Goal: Transaction & Acquisition: Book appointment/travel/reservation

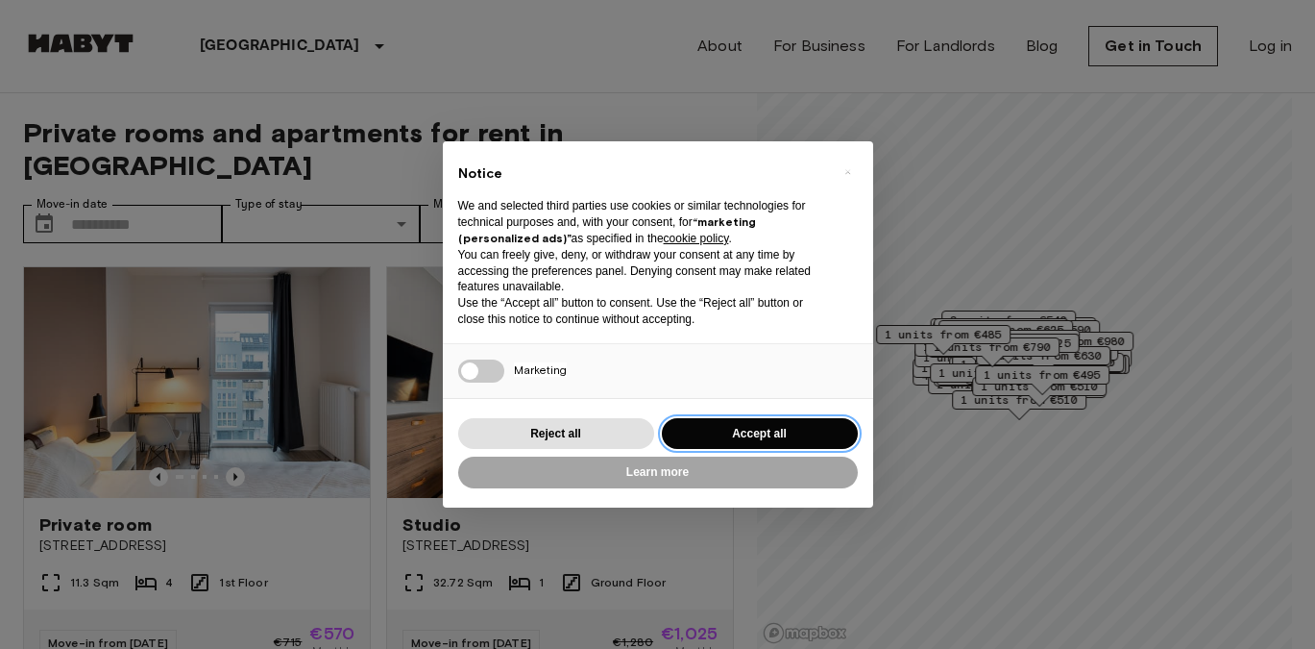
click at [819, 429] on button "Accept all" at bounding box center [760, 434] width 196 height 32
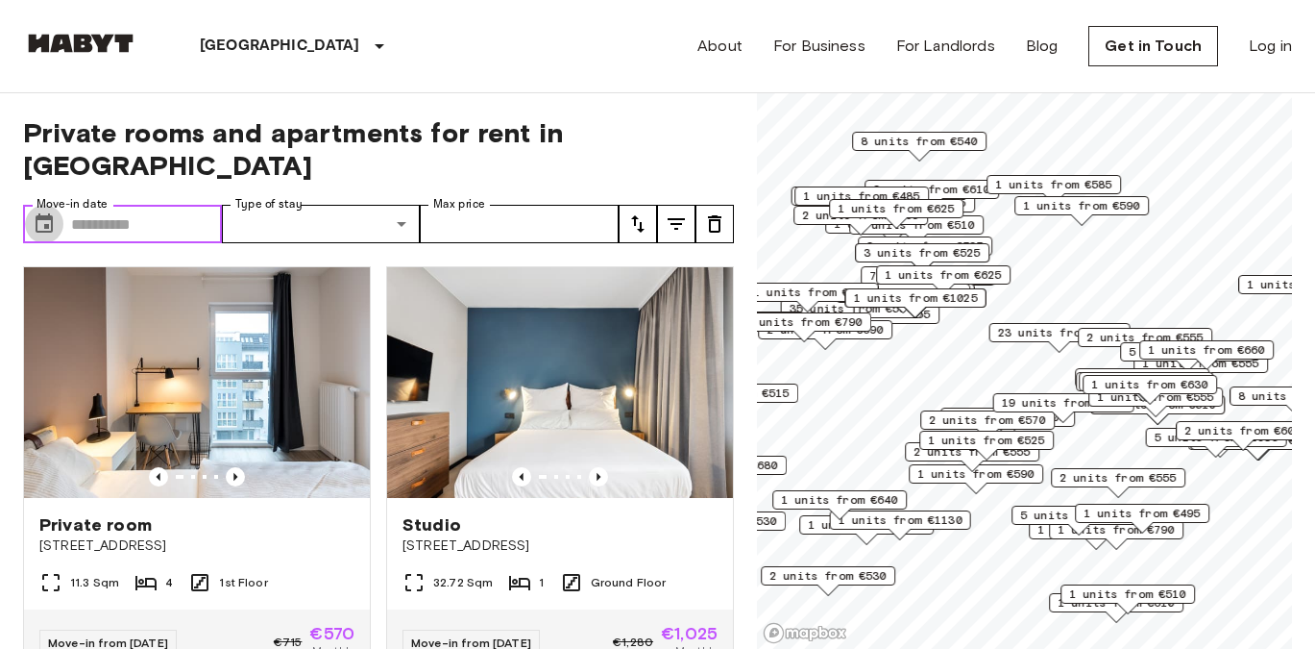
click at [50, 212] on icon "Choose date" at bounding box center [44, 223] width 23 height 23
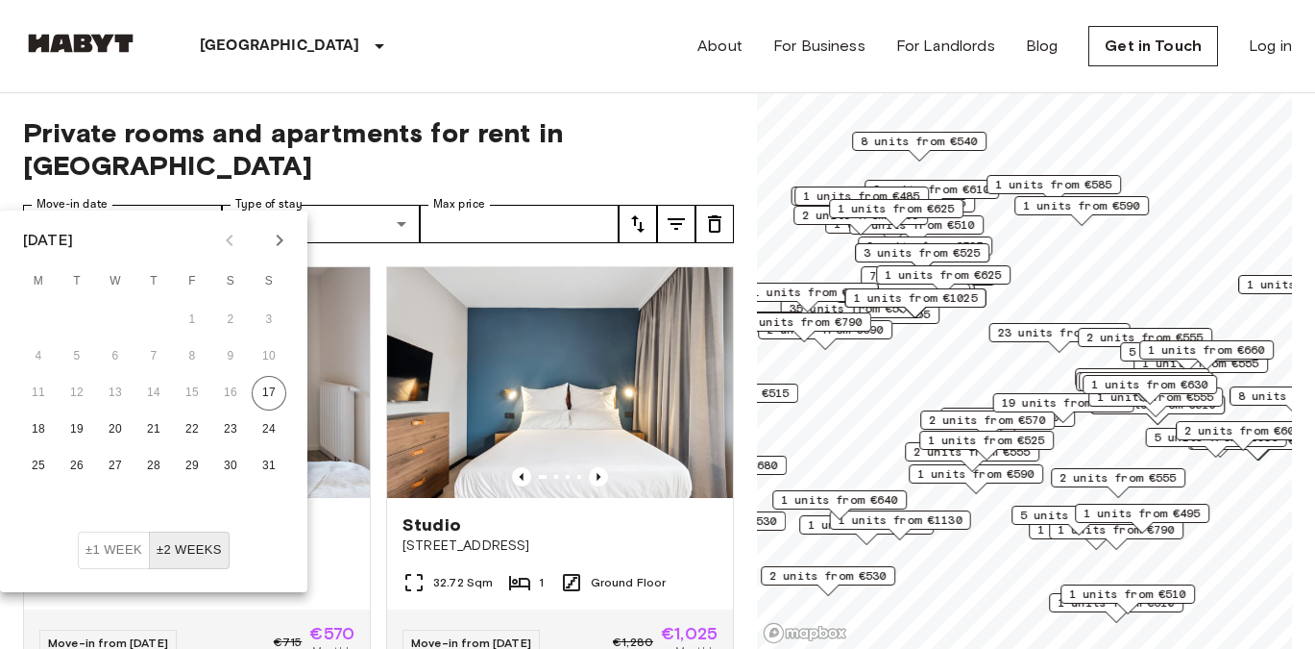
click at [284, 235] on icon "Next month" at bounding box center [279, 240] width 23 height 23
click at [101, 329] on button "3" at bounding box center [115, 320] width 35 height 35
type input "**********"
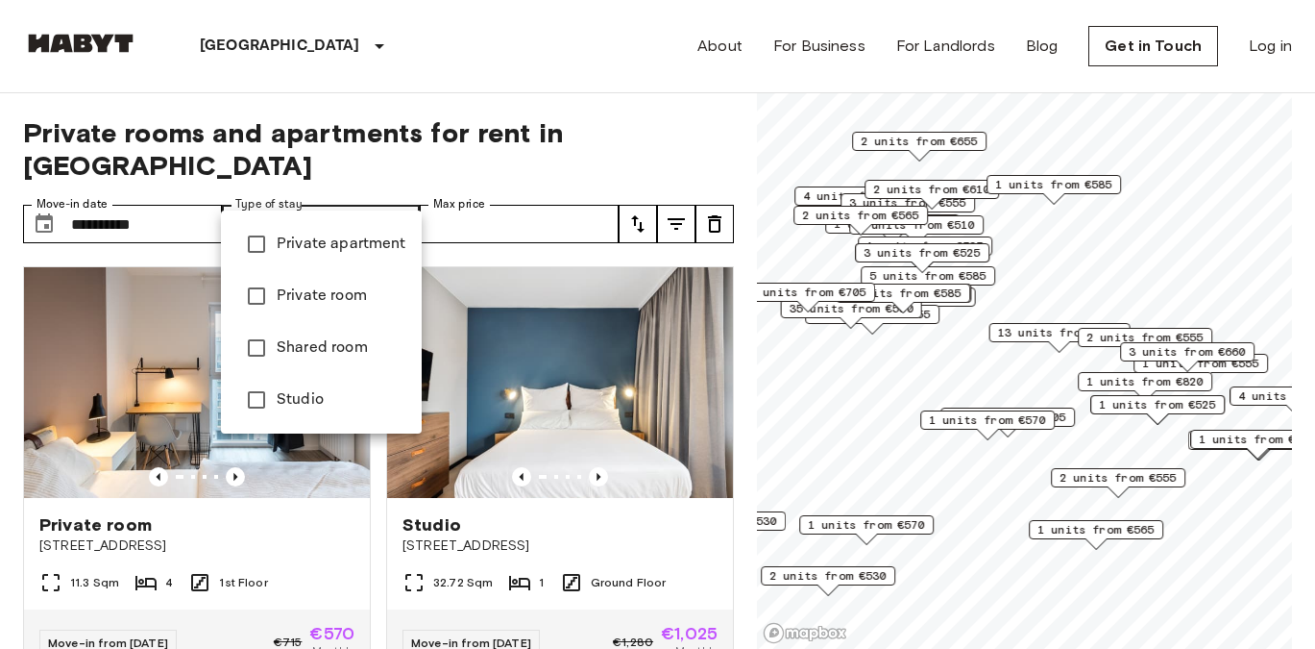
click at [296, 316] on li "Private room" at bounding box center [321, 296] width 201 height 52
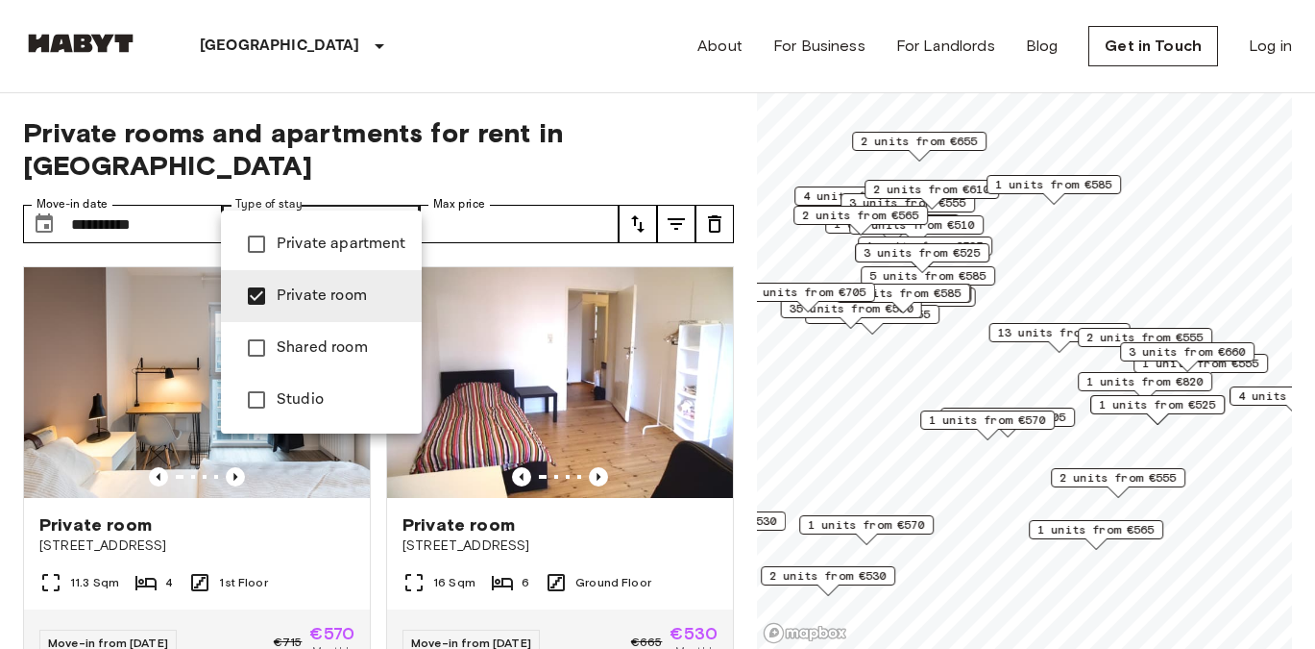
type input "**********"
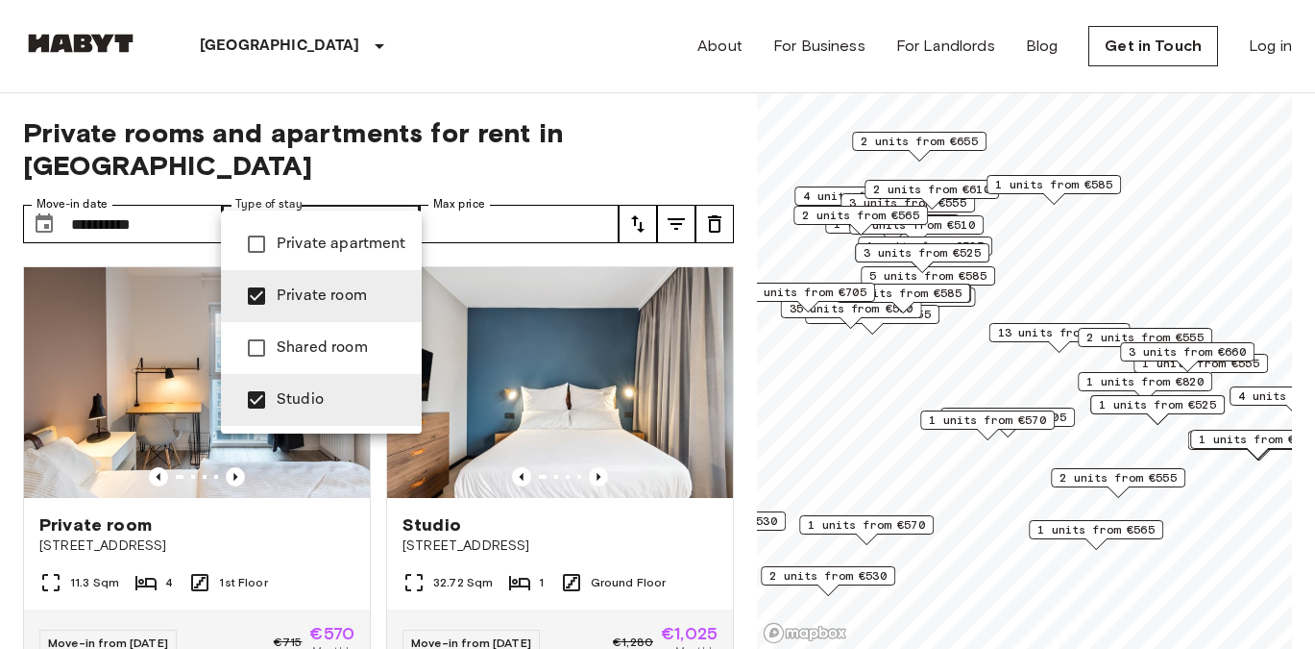
click at [522, 188] on div at bounding box center [657, 324] width 1315 height 649
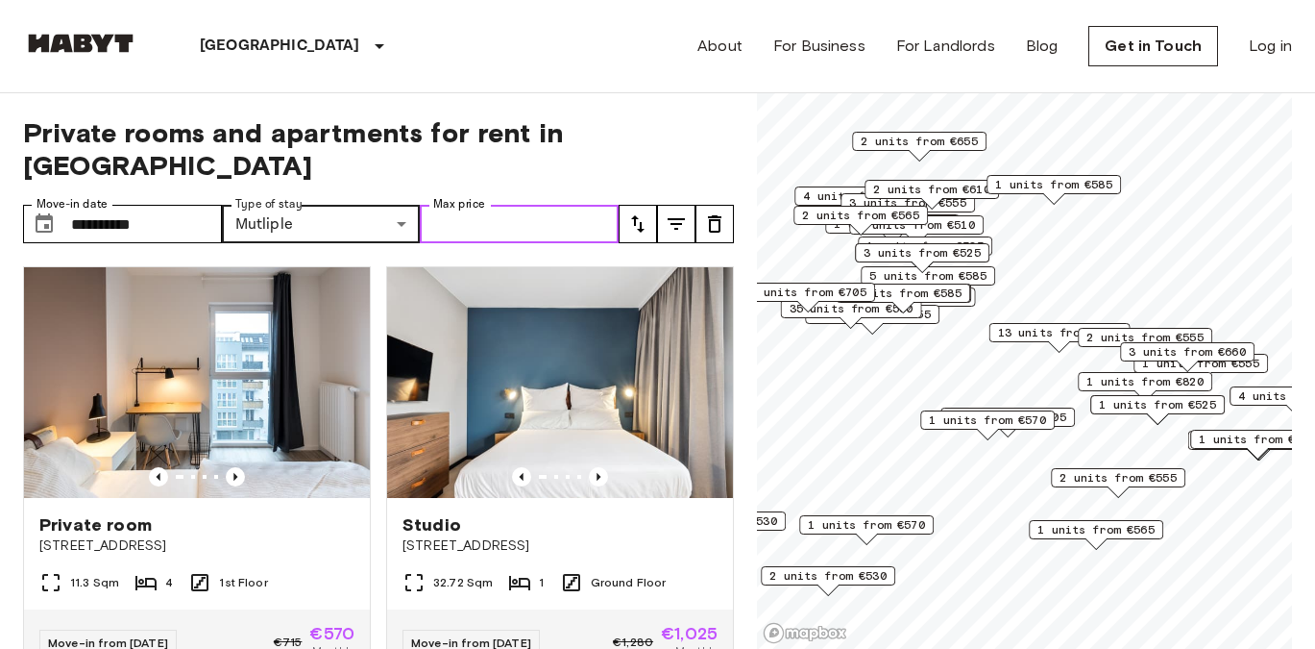
click at [527, 205] on input "Max price" at bounding box center [519, 224] width 199 height 38
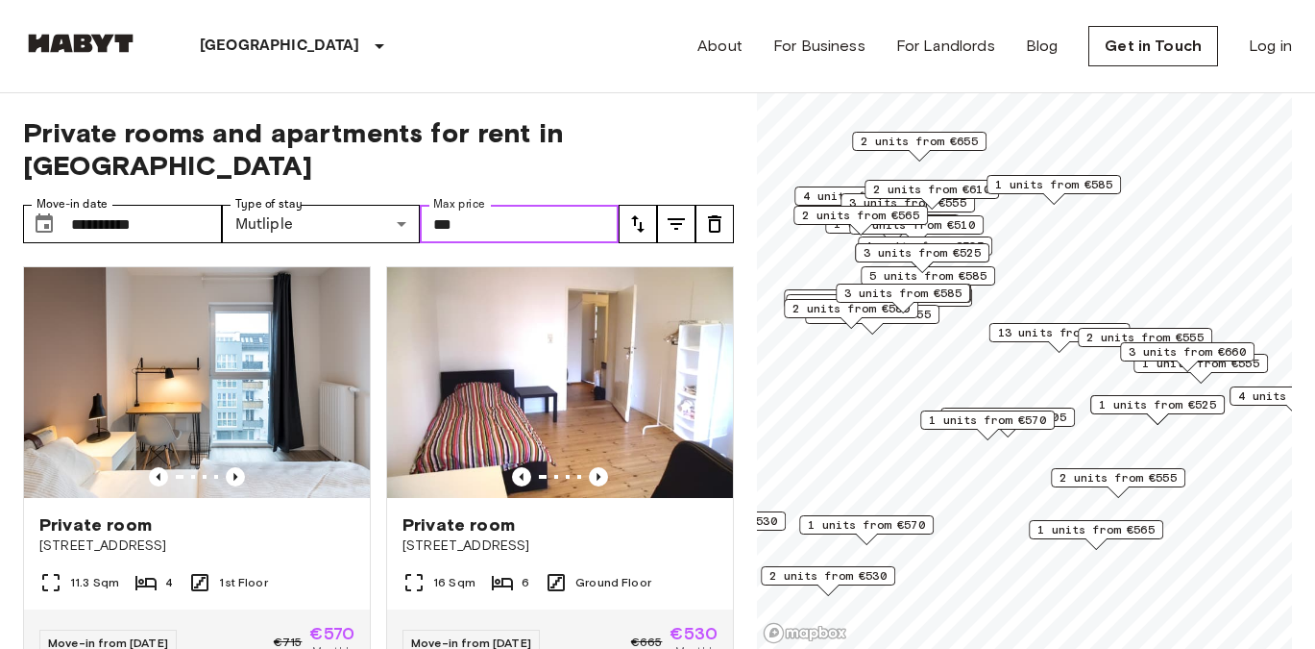
type input "***"
click at [669, 212] on icon "tune" at bounding box center [676, 223] width 23 height 23
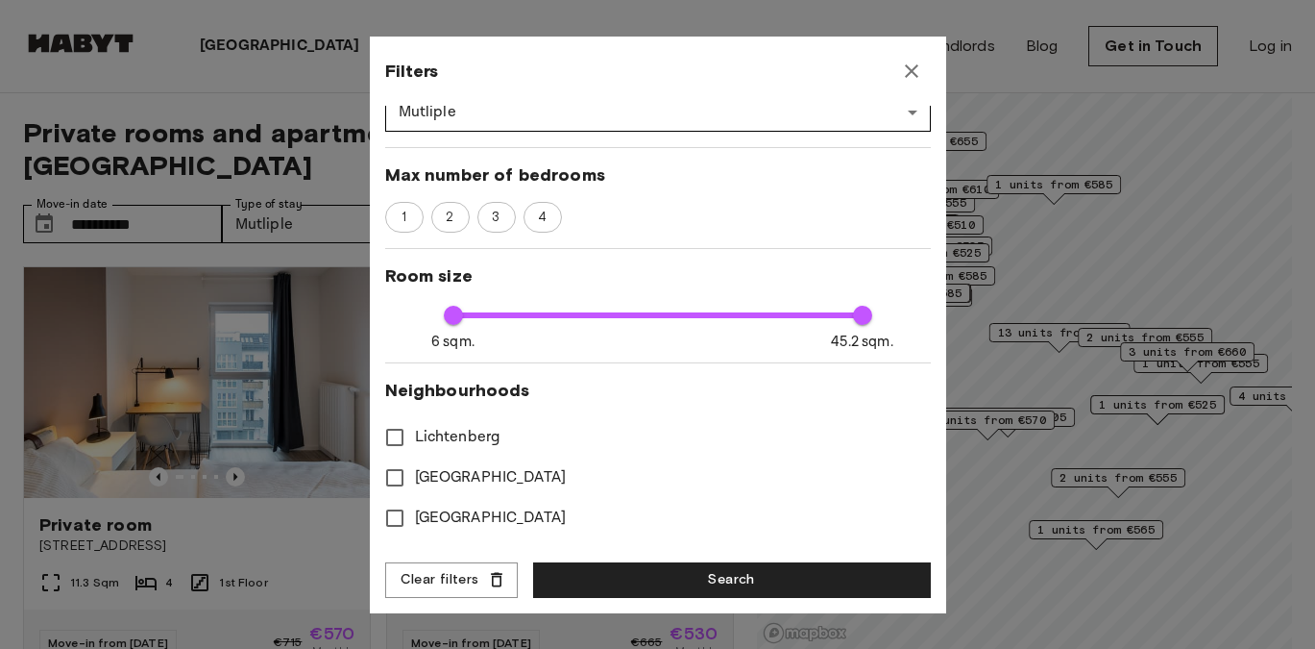
type input "**"
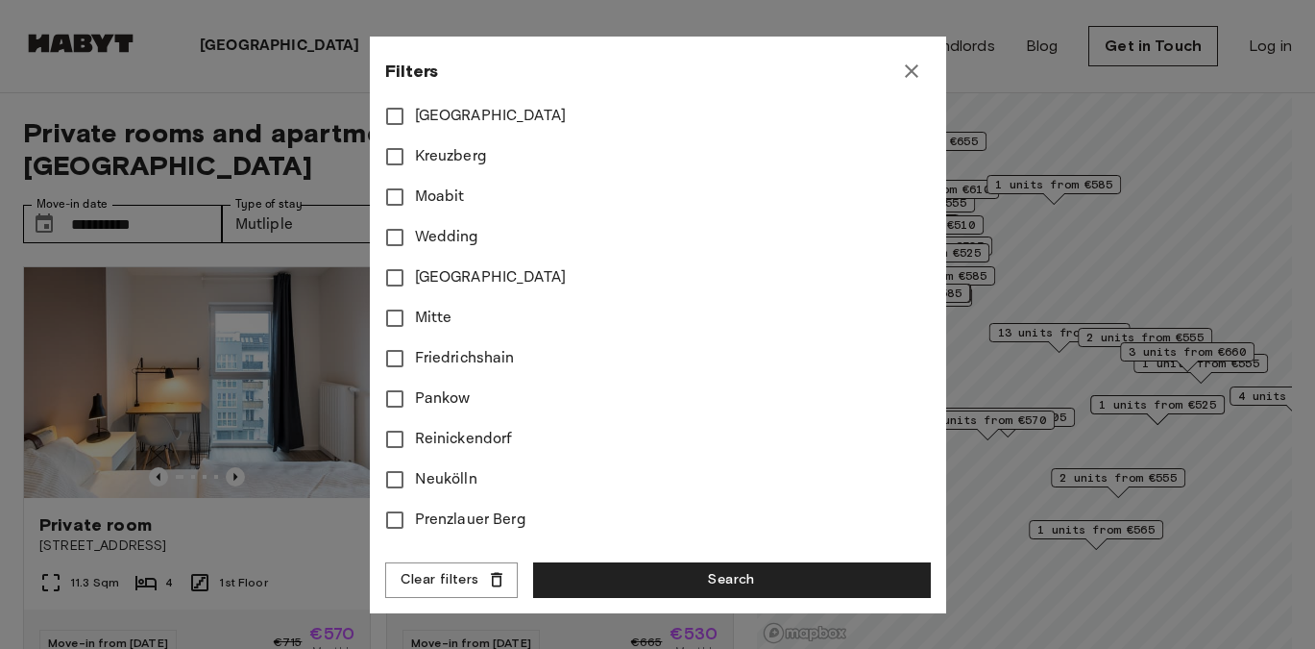
scroll to position [675, 0]
type input "***"
type input "**"
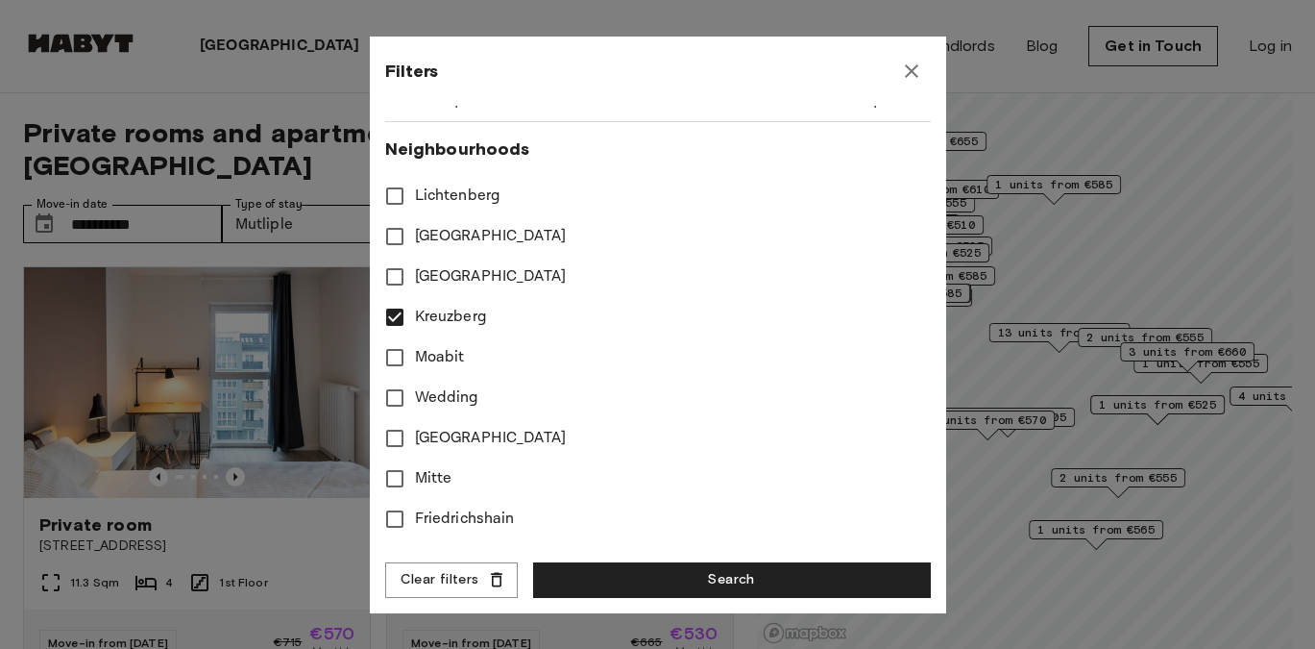
click at [420, 188] on span "Lichtenberg" at bounding box center [458, 195] width 86 height 23
type input "***"
type input "**"
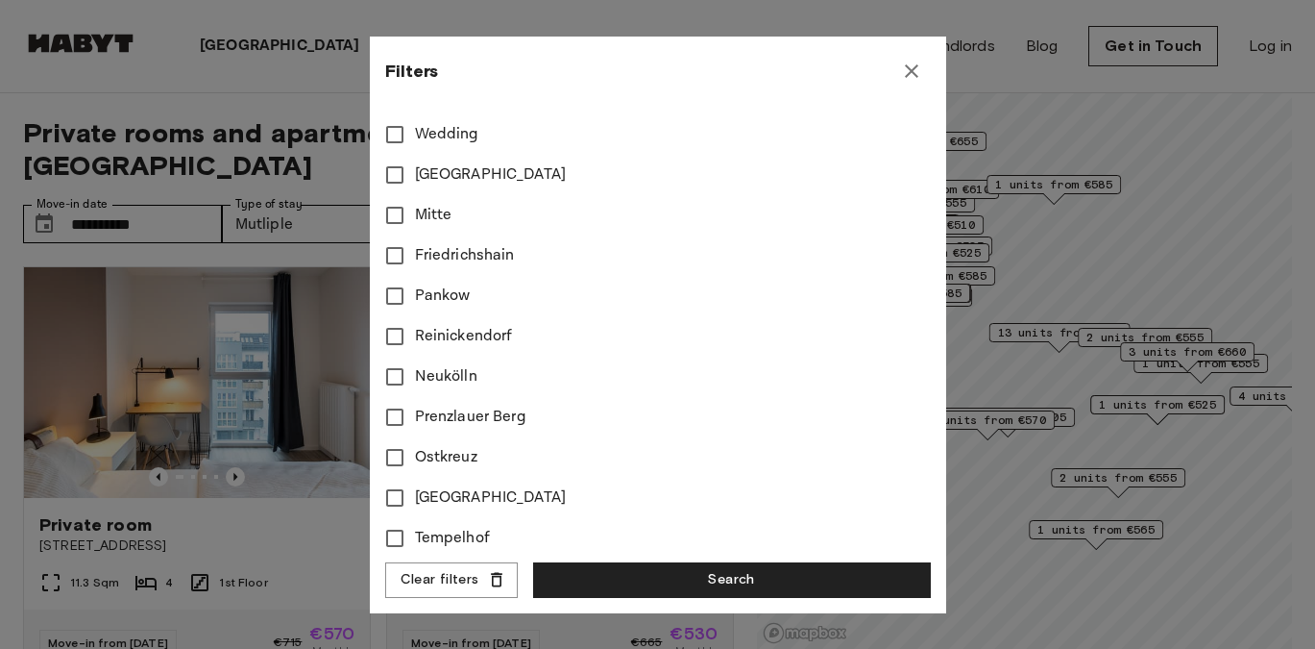
scroll to position [784, 0]
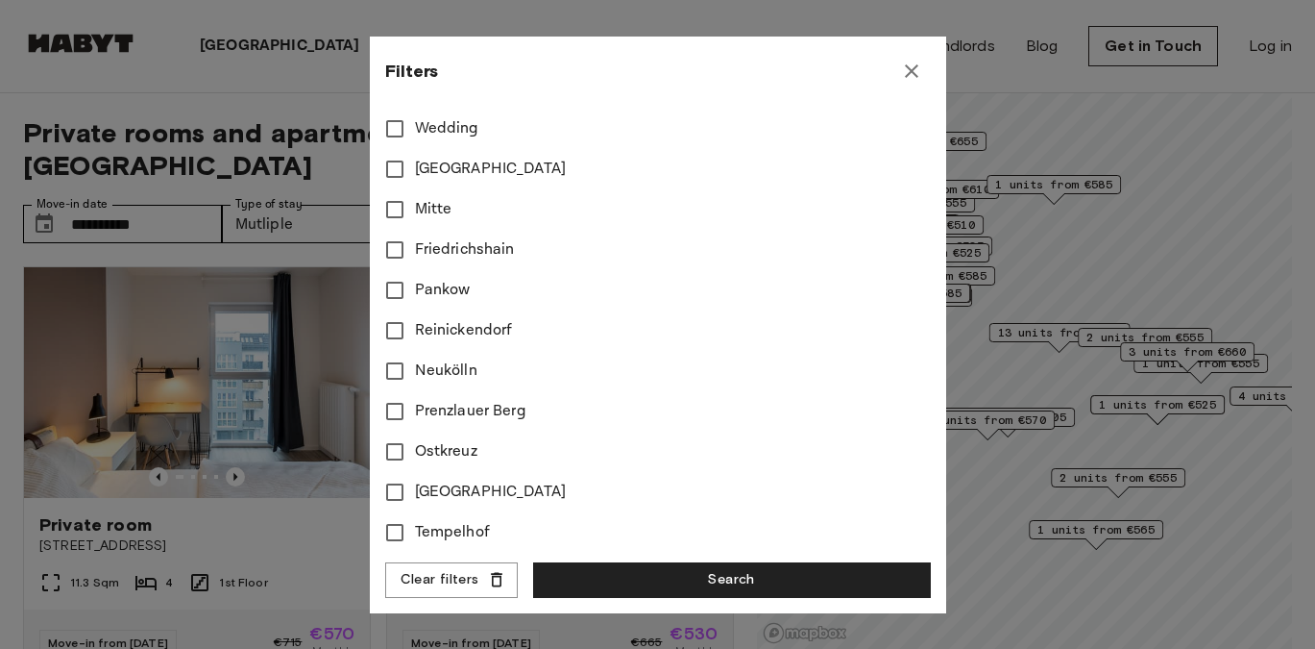
click at [448, 249] on span "Friedrichshain" at bounding box center [465, 249] width 100 height 23
type input "***"
type input "**"
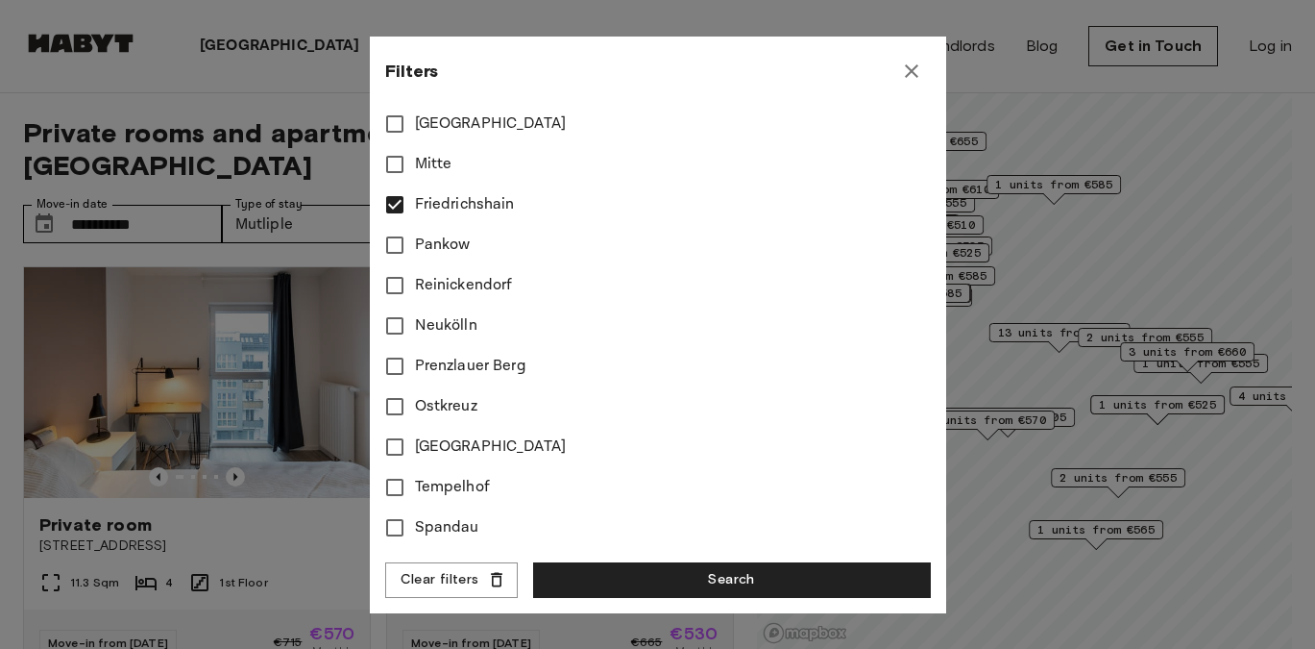
click at [450, 395] on span "Ostkreuz" at bounding box center [446, 406] width 62 height 23
type input "***"
type input "**"
click at [623, 582] on button "Search" at bounding box center [732, 580] width 398 height 36
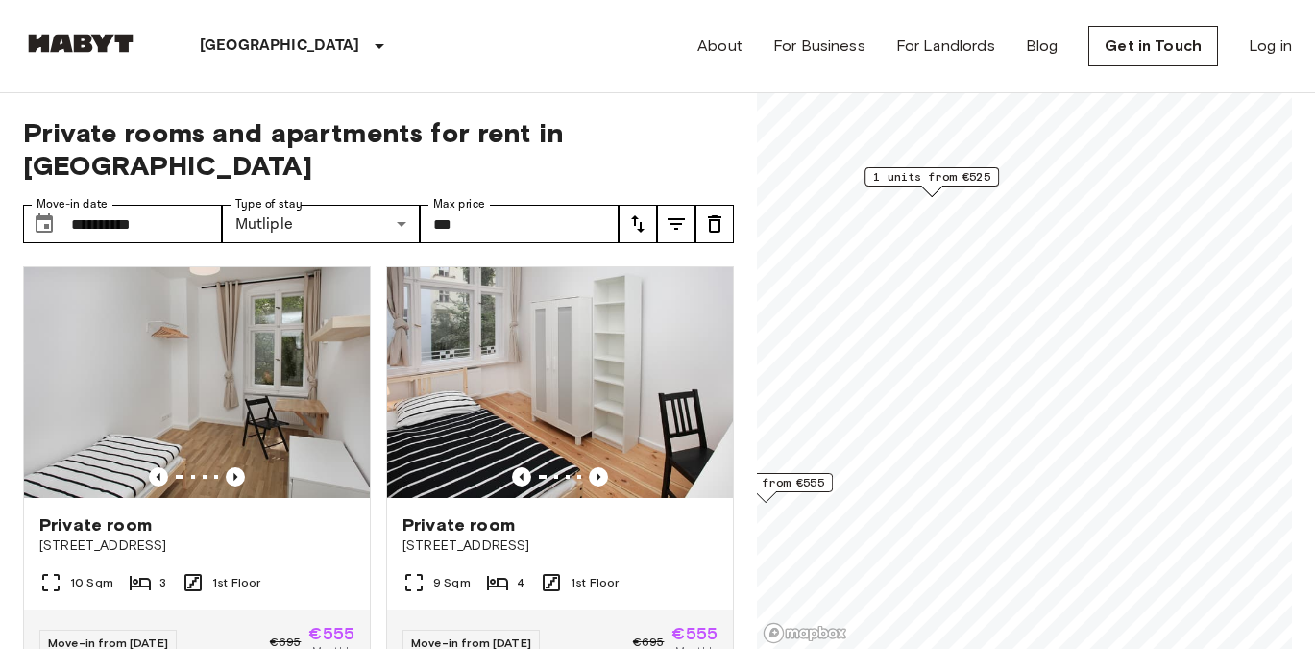
click at [967, 179] on span "1 units from €525" at bounding box center [931, 176] width 117 height 17
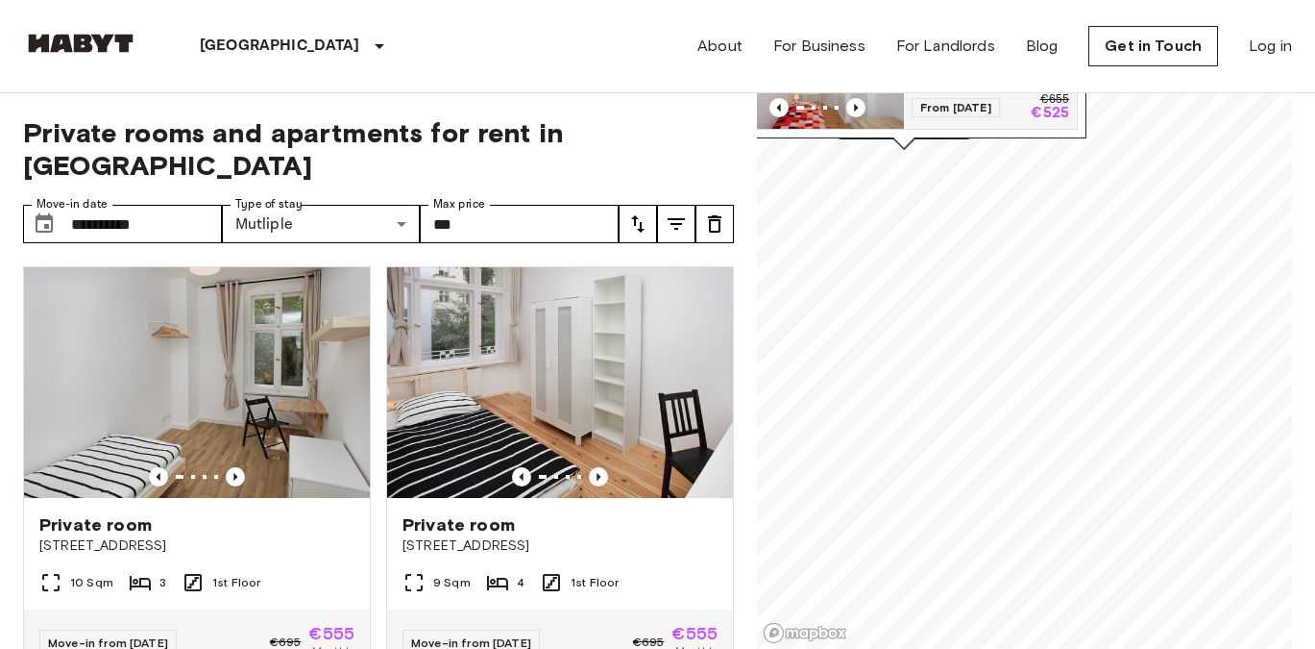
click at [880, 113] on div "Map marker" at bounding box center [817, 107] width 173 height 19
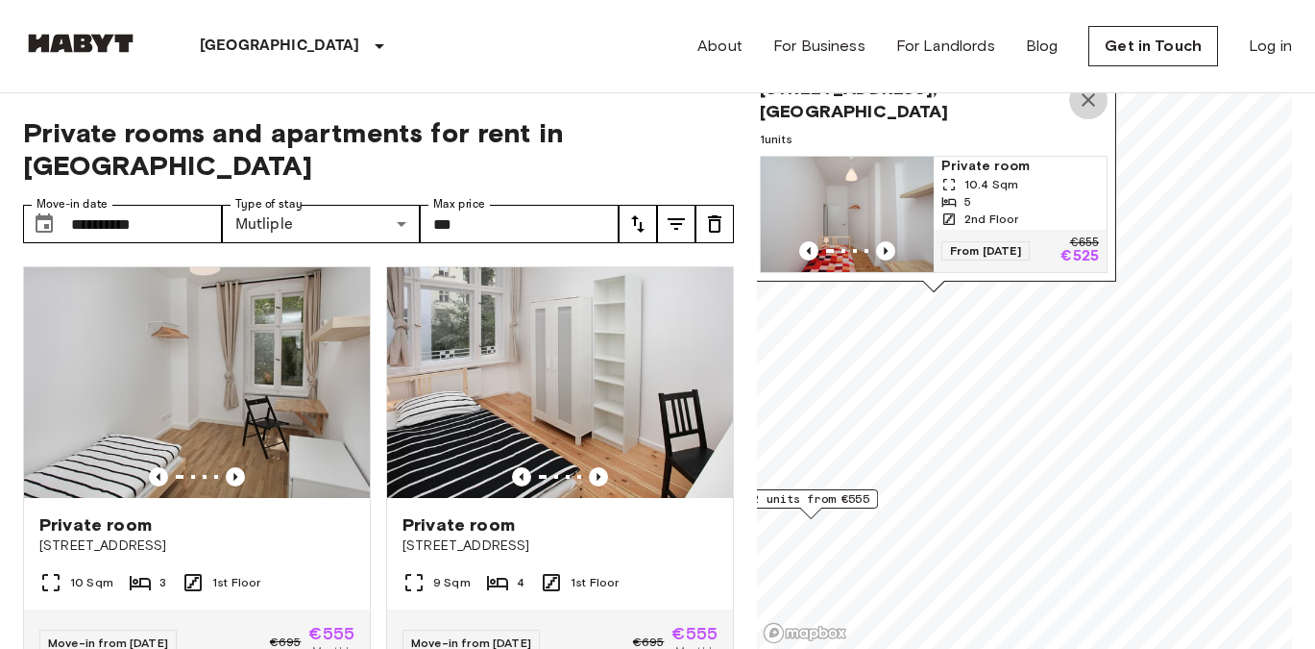
click at [1088, 108] on icon "Map marker" at bounding box center [1088, 99] width 23 height 23
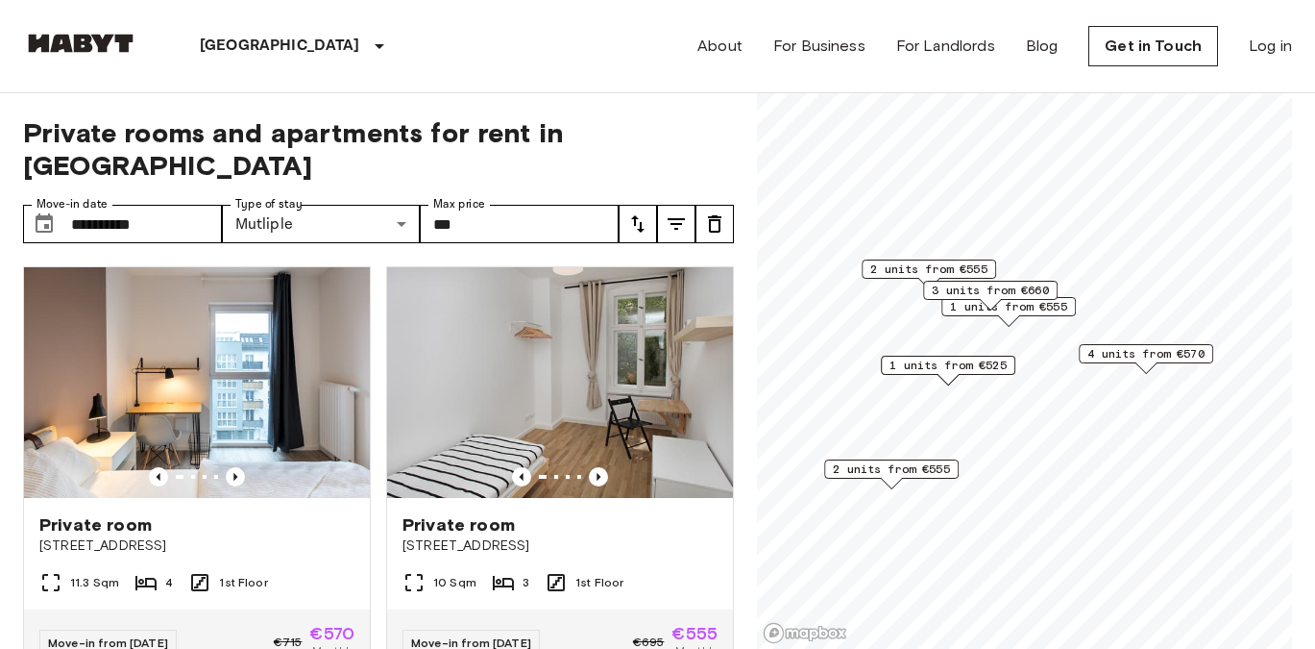
click at [932, 467] on span "2 units from €555" at bounding box center [891, 468] width 117 height 17
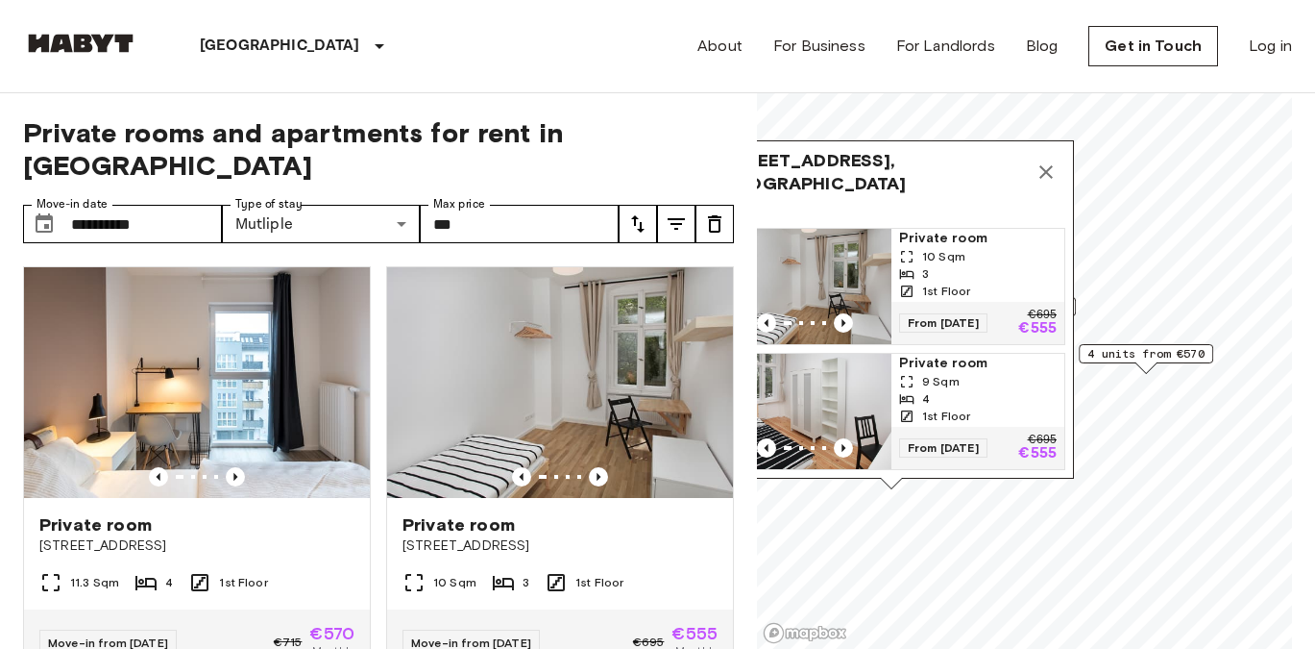
click at [871, 385] on img "Map marker" at bounding box center [805, 411] width 173 height 115
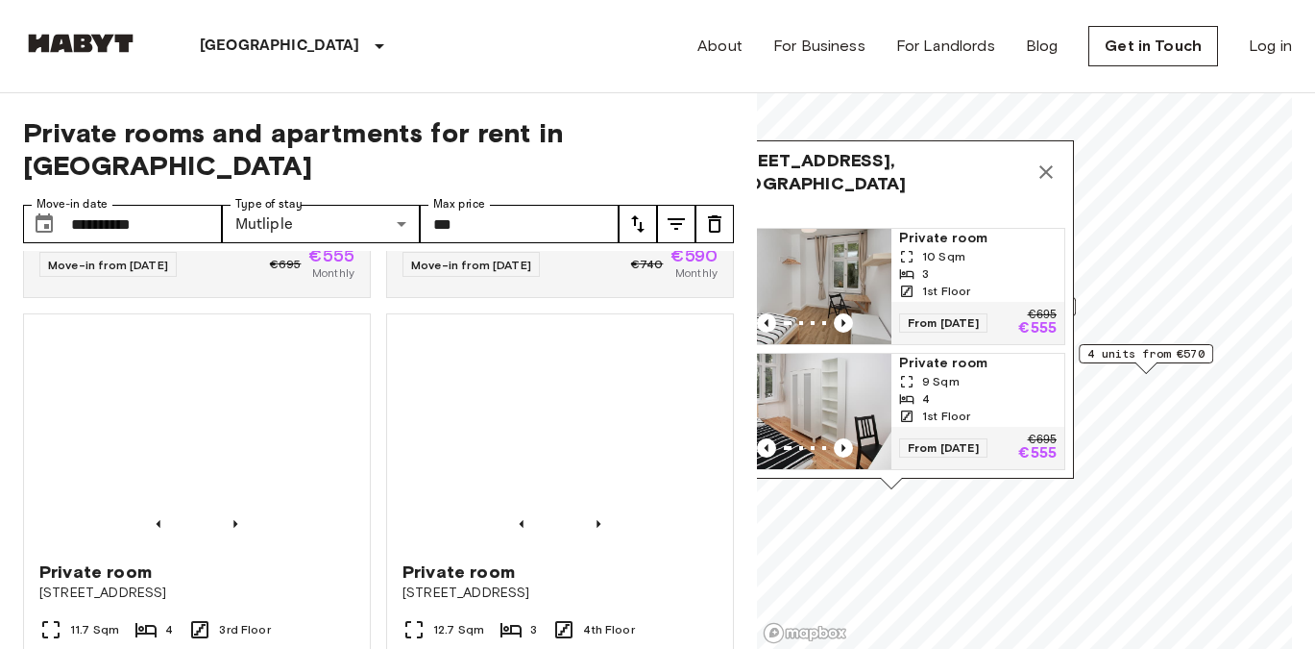
scroll to position [1641, 0]
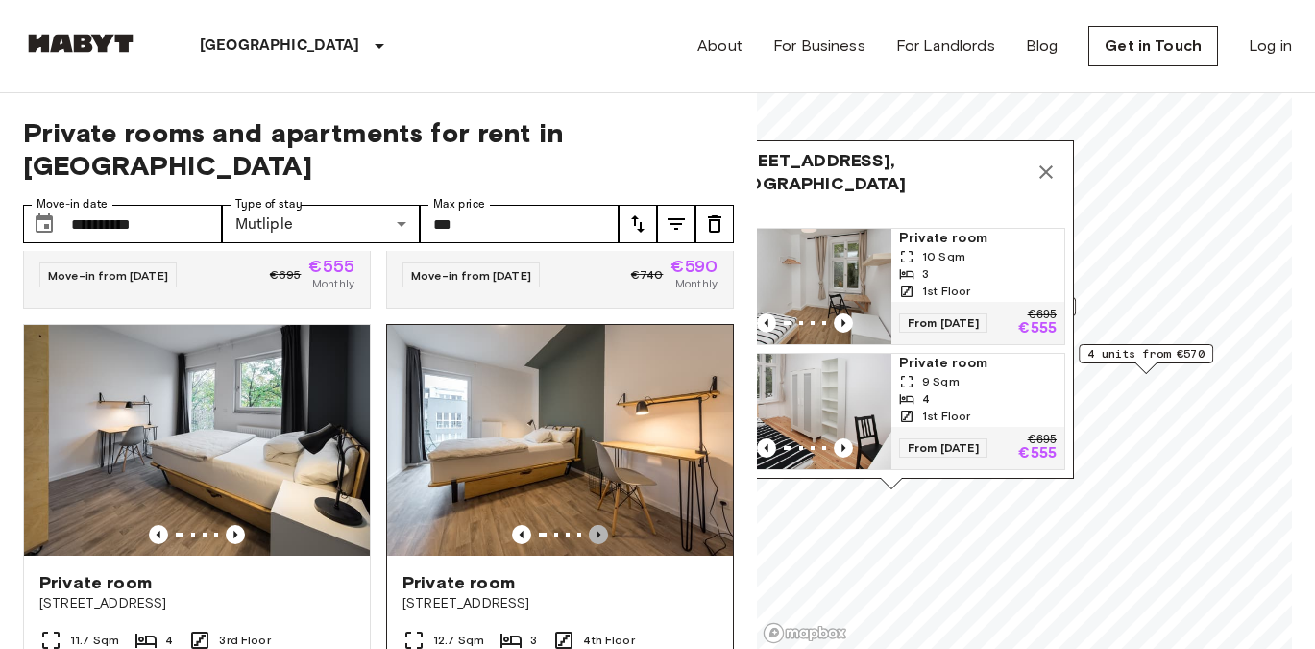
click at [598, 530] on icon "Previous image" at bounding box center [599, 534] width 4 height 8
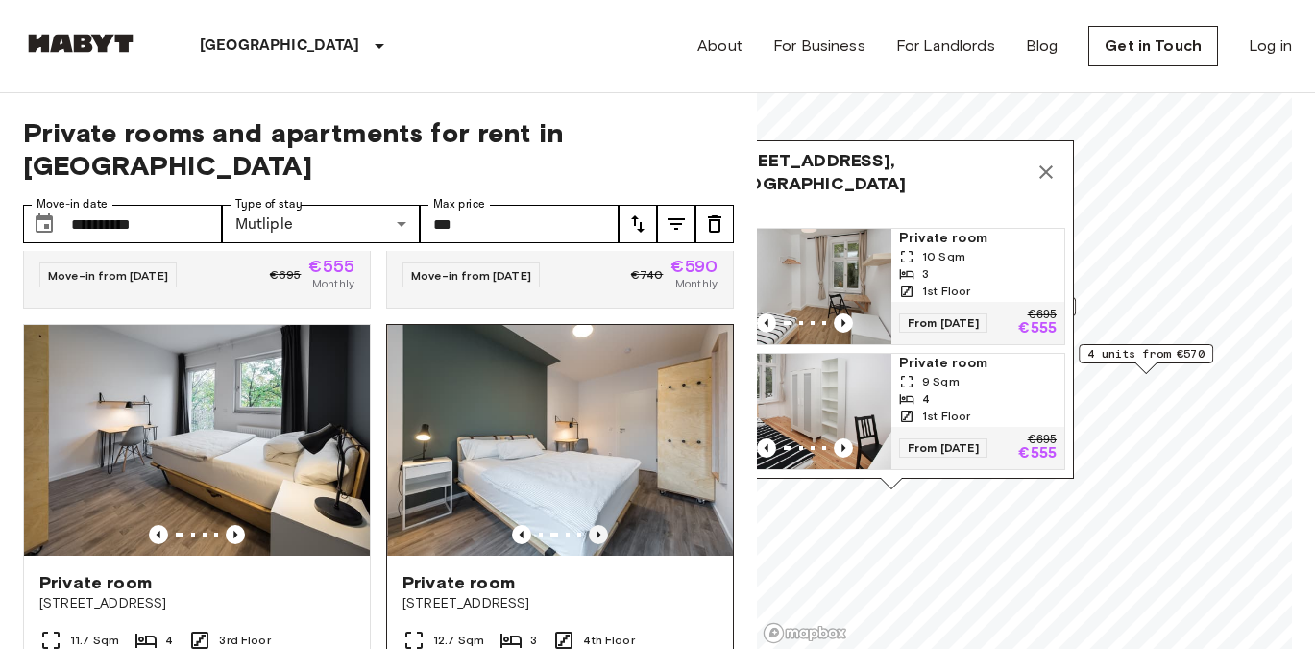
click at [599, 530] on icon "Previous image" at bounding box center [599, 534] width 4 height 8
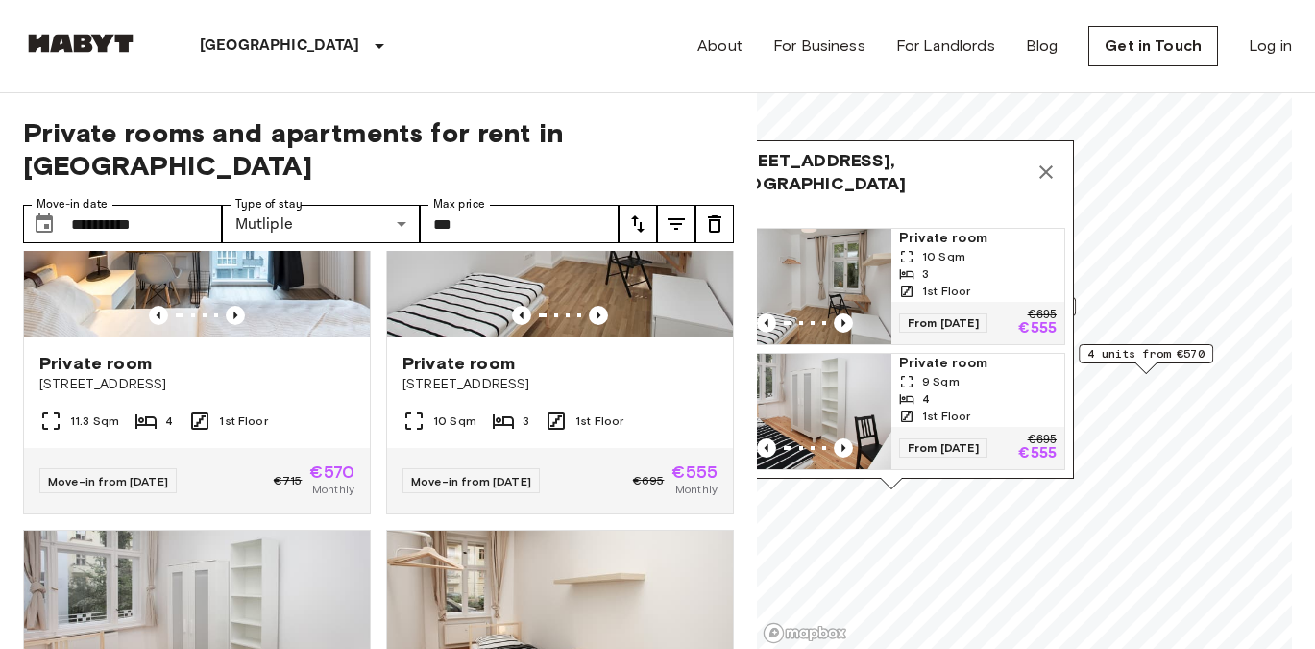
scroll to position [0, 0]
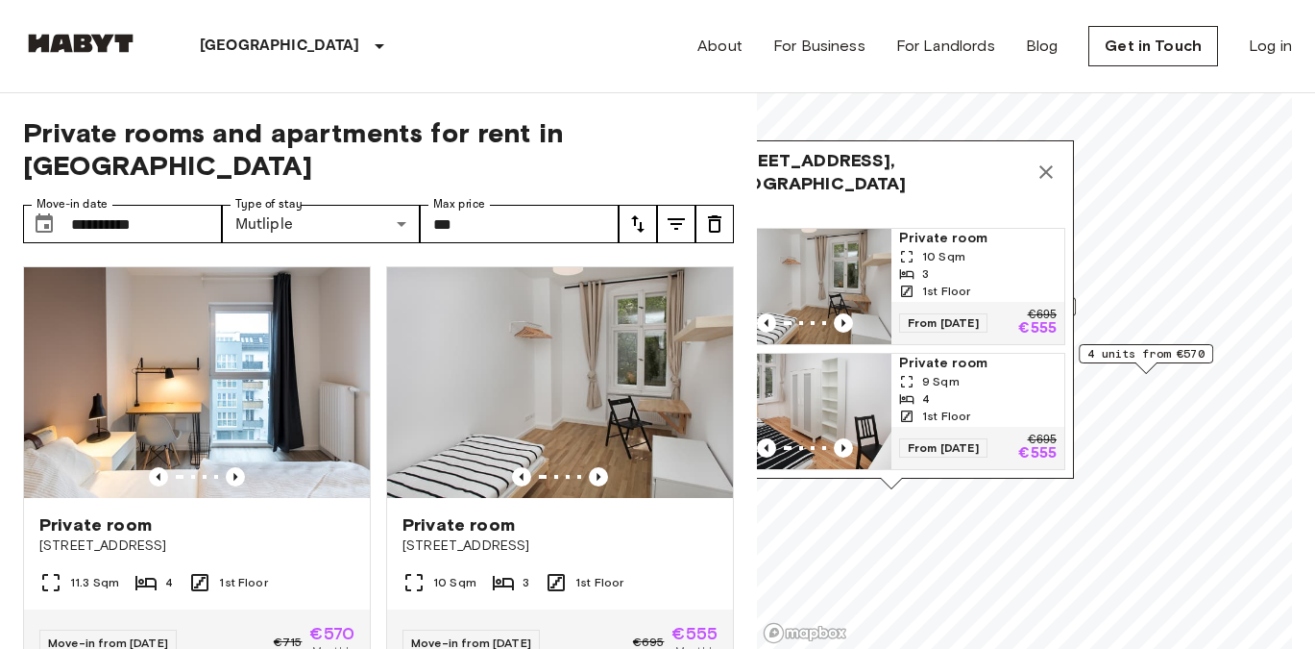
click at [1047, 179] on icon "Map marker" at bounding box center [1046, 171] width 23 height 23
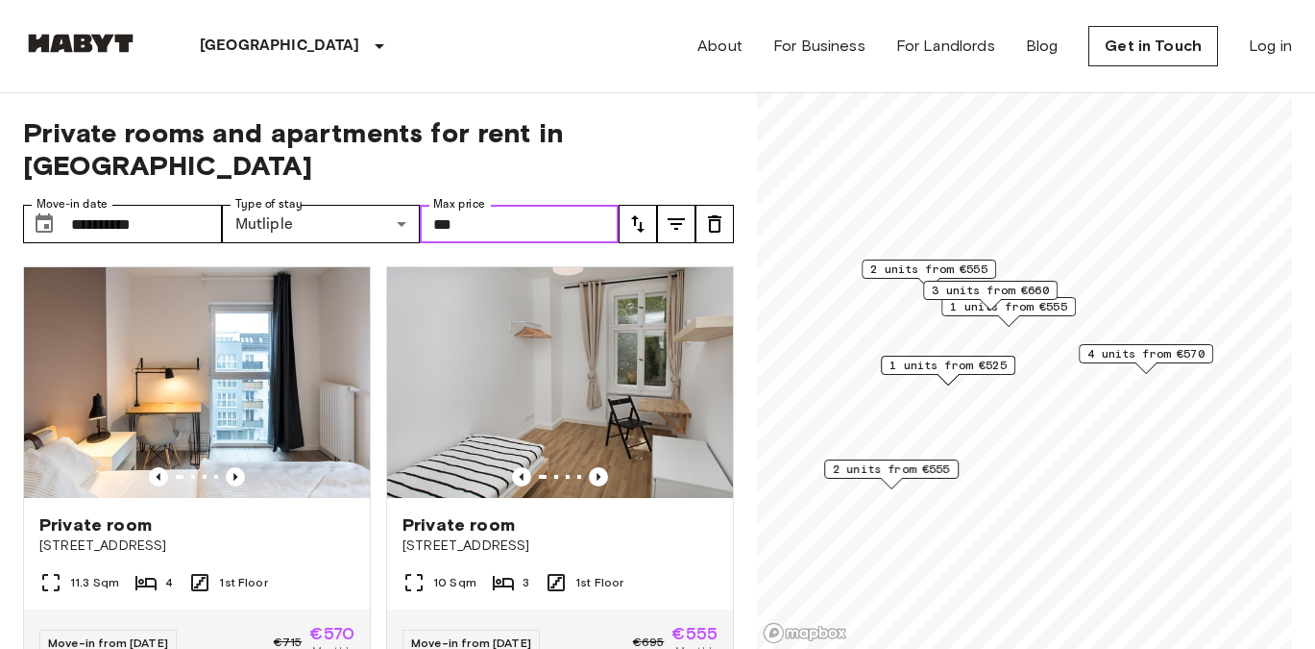
click at [487, 205] on input "***" at bounding box center [519, 224] width 199 height 38
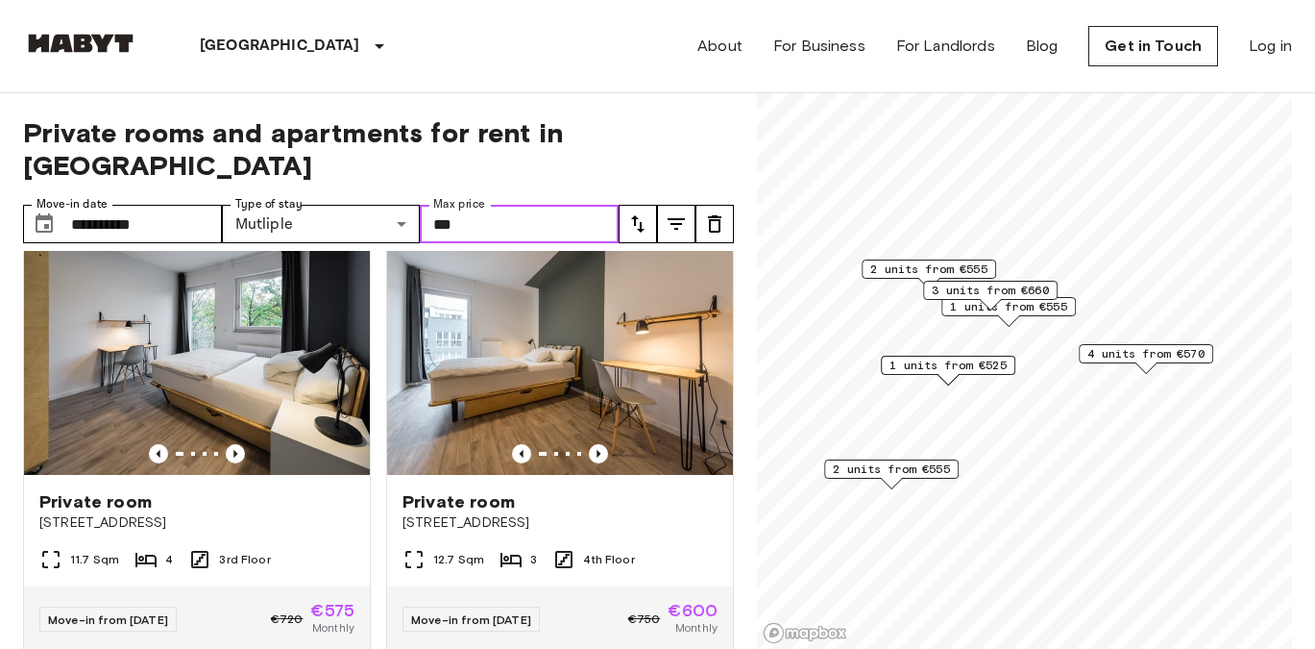
scroll to position [1302, 0]
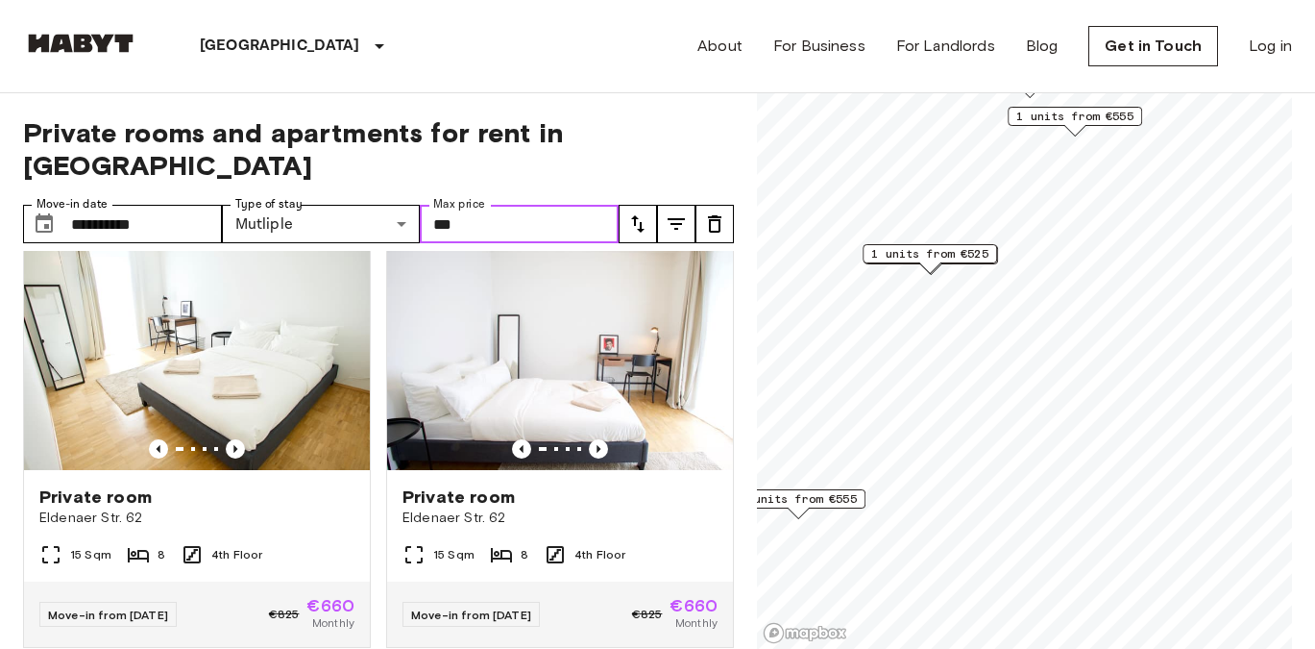
click at [939, 258] on span "1 units from €525" at bounding box center [929, 253] width 117 height 17
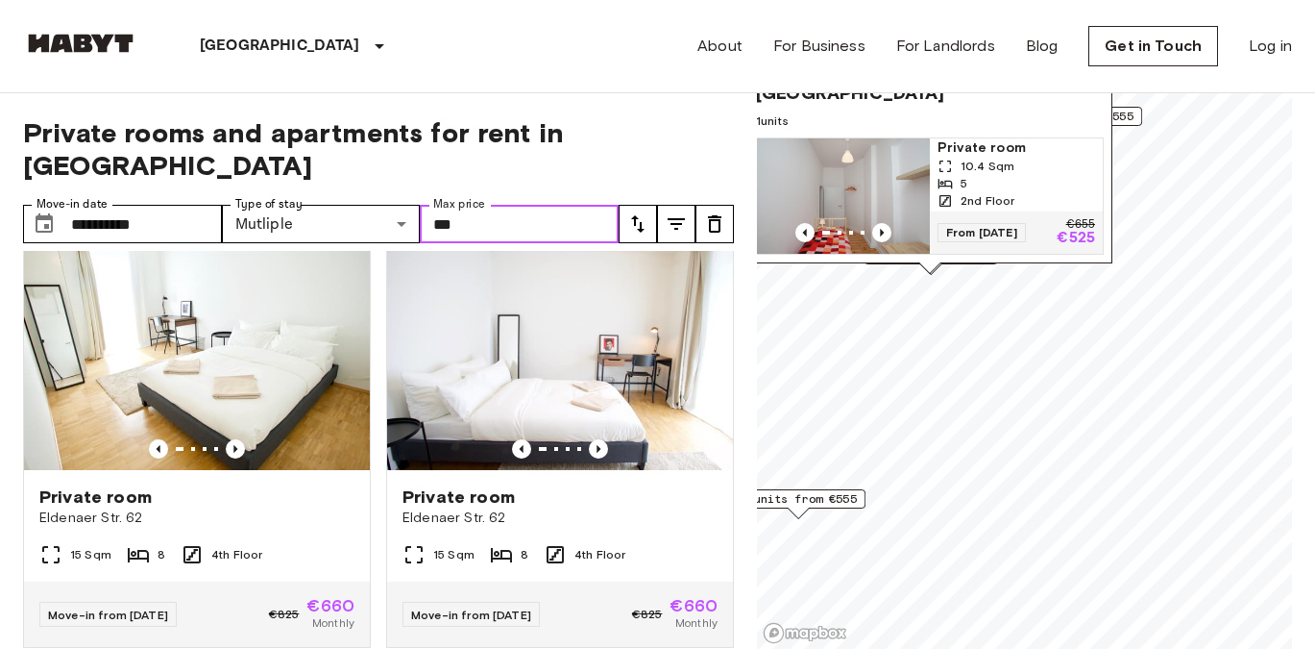
click at [997, 167] on span "10.4 Sqm" at bounding box center [988, 166] width 54 height 17
type input "***"
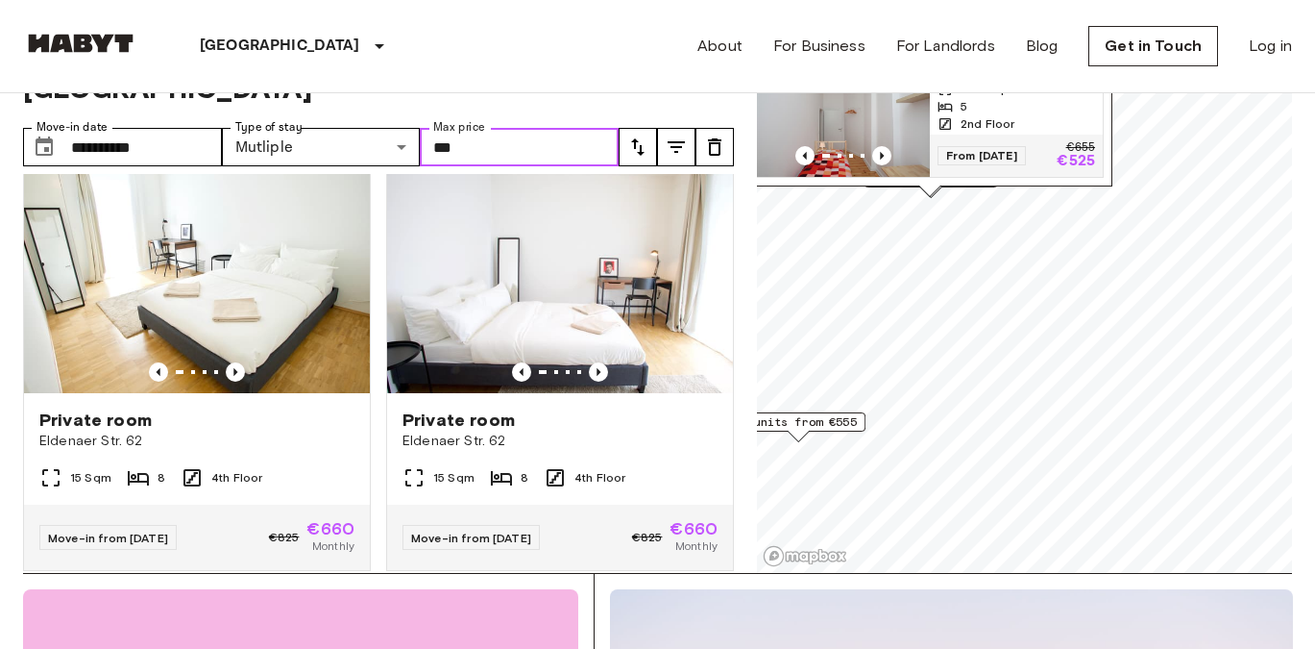
scroll to position [78, 0]
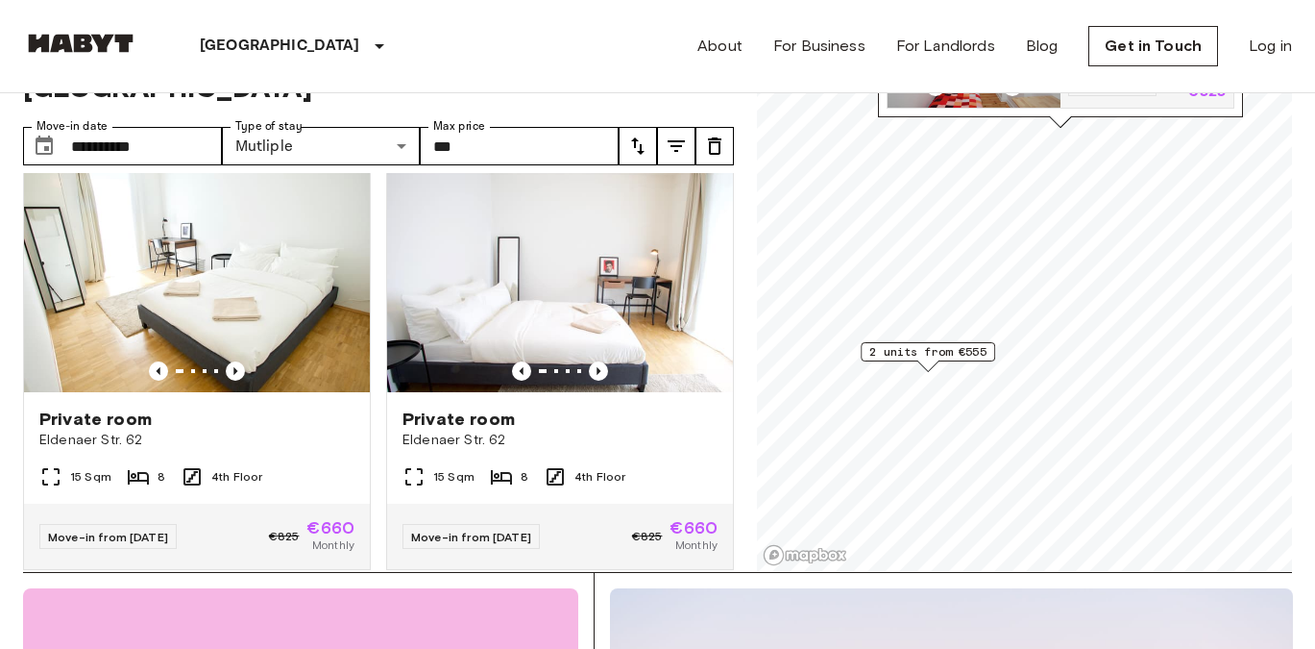
click at [929, 356] on span "2 units from €555" at bounding box center [928, 351] width 117 height 17
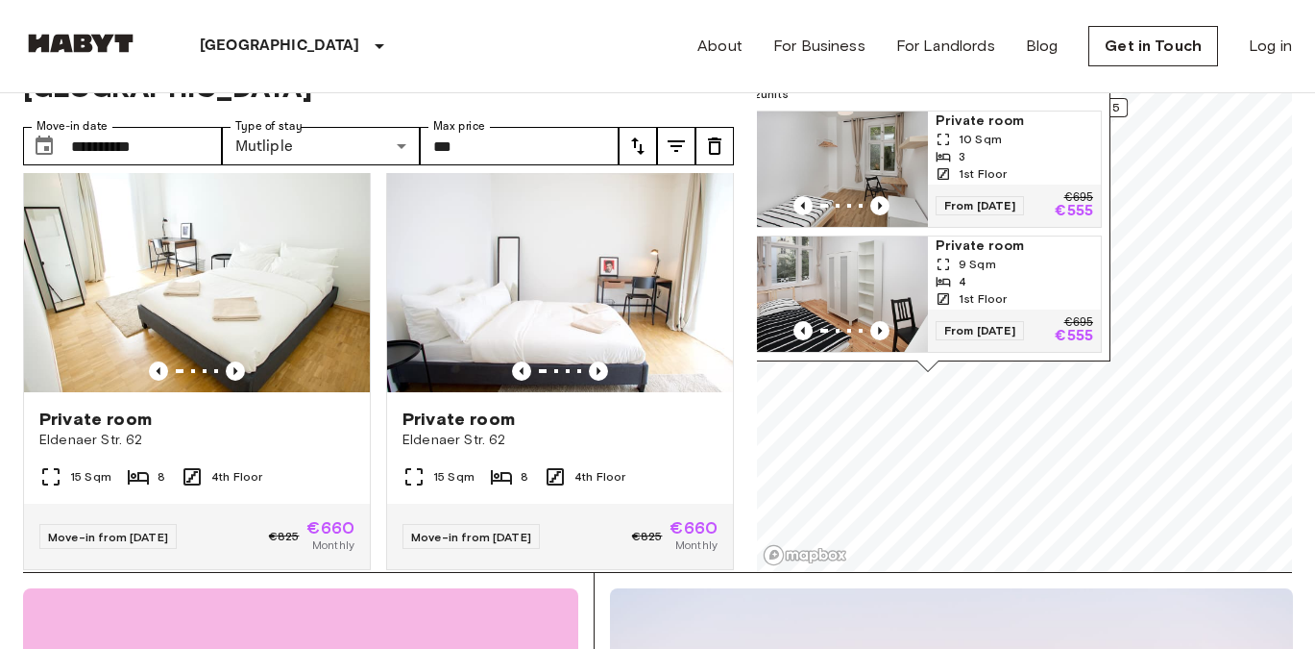
click at [874, 143] on img "Map marker" at bounding box center [841, 168] width 173 height 115
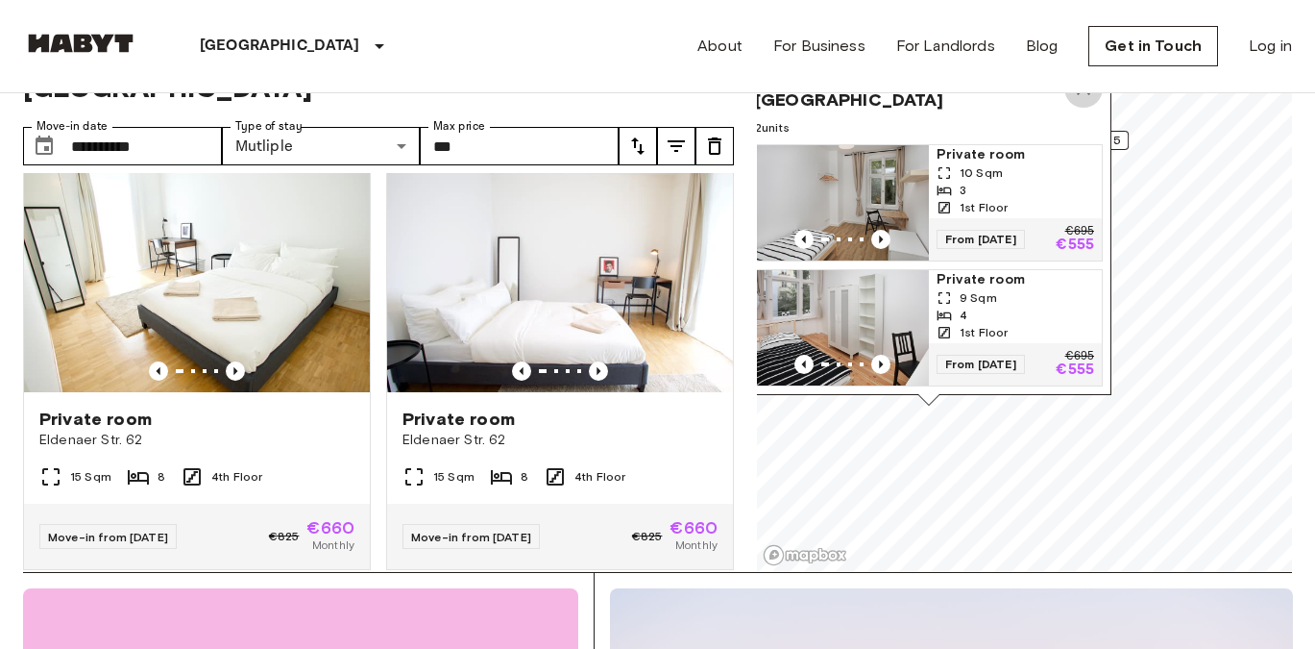
click at [1081, 100] on icon "Map marker" at bounding box center [1083, 88] width 23 height 23
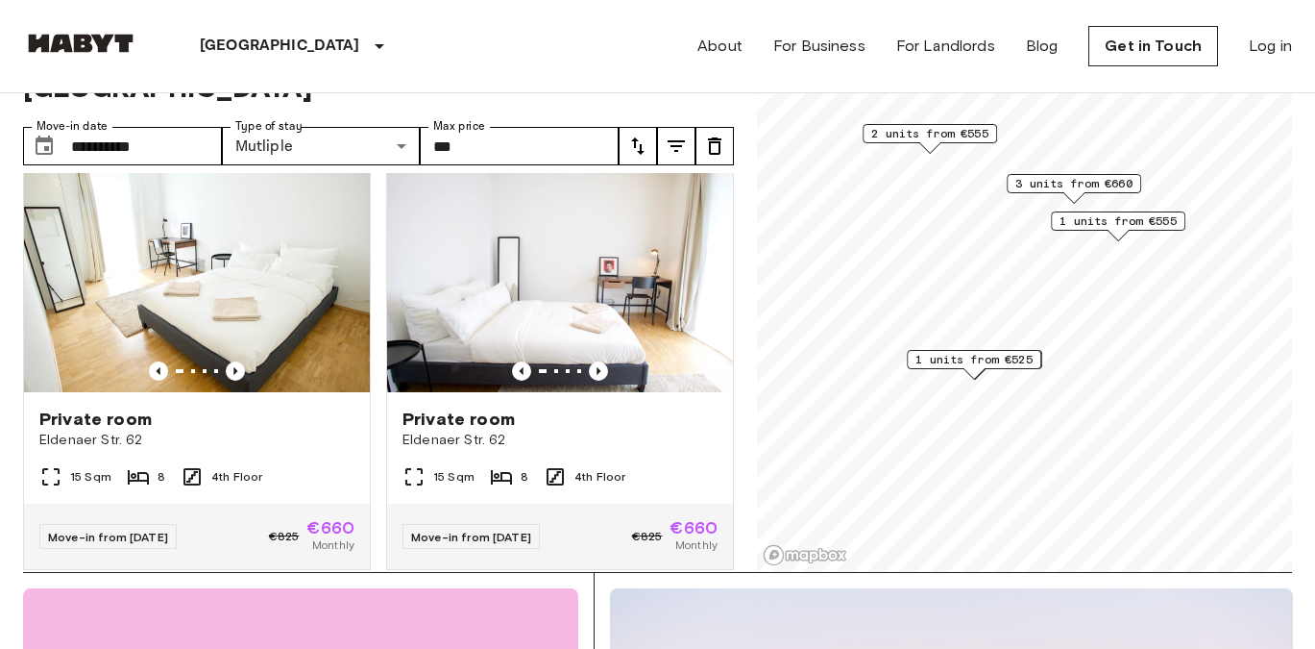
click at [1127, 222] on span "1 units from €555" at bounding box center [1118, 220] width 117 height 17
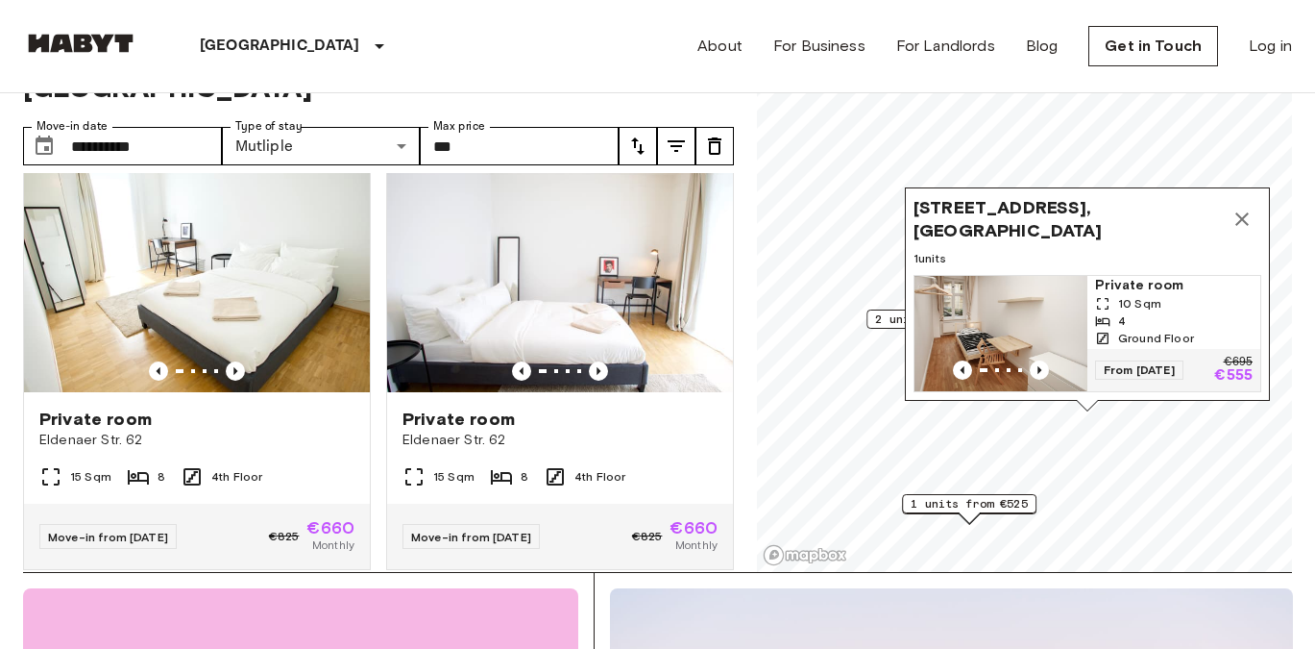
drag, startPoint x: 1186, startPoint y: 202, endPoint x: 1148, endPoint y: 404, distance: 205.2
click at [1148, 380] on span "From 20 Aug 25" at bounding box center [1139, 369] width 88 height 19
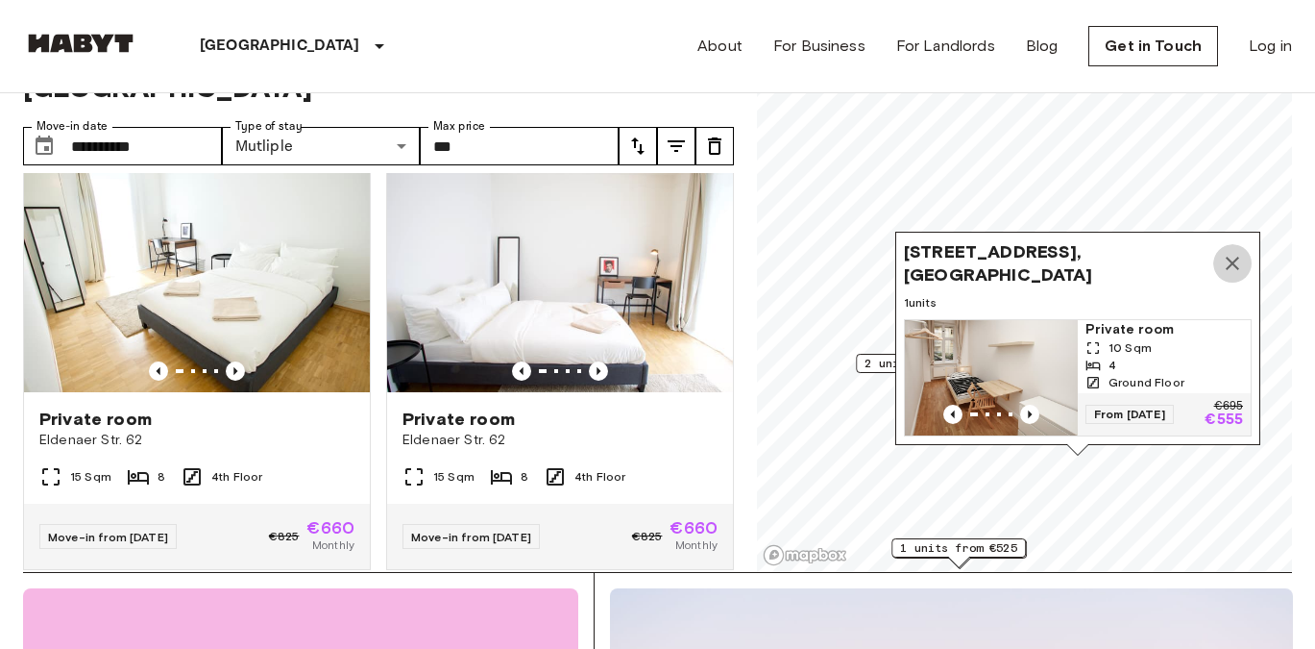
click at [1237, 265] on icon "Map marker" at bounding box center [1232, 263] width 23 height 23
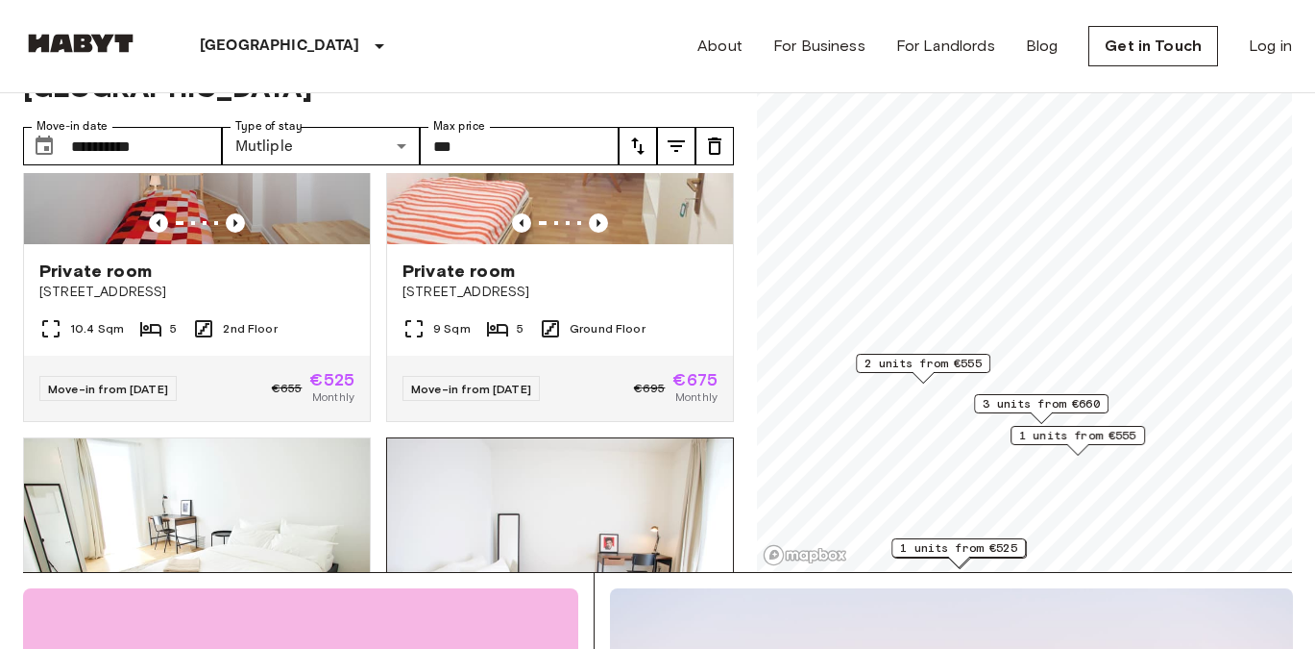
scroll to position [1021, 0]
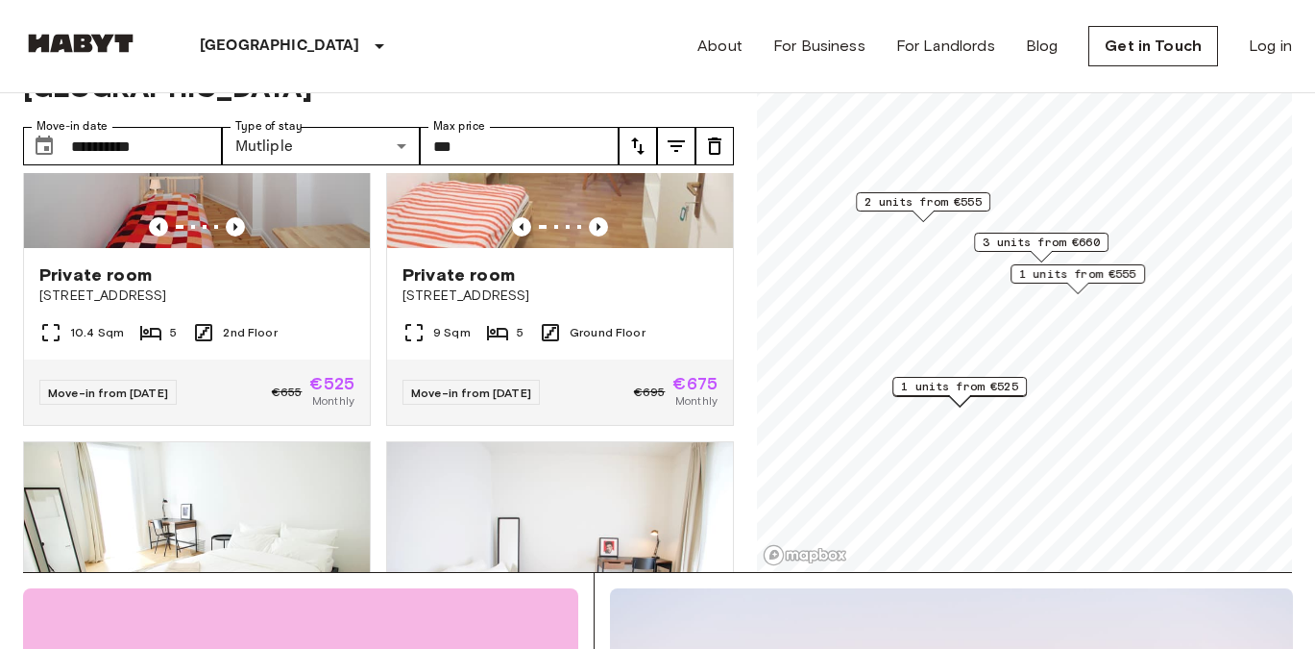
click at [1051, 238] on span "3 units from €660" at bounding box center [1041, 241] width 117 height 17
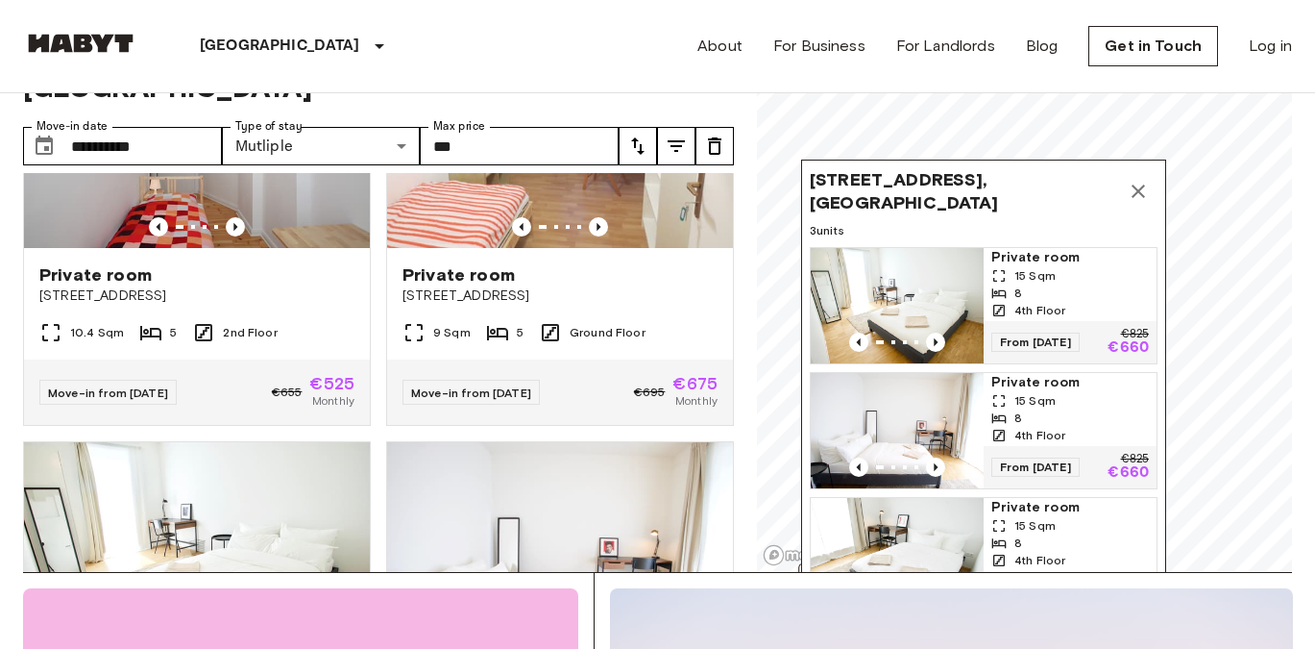
click at [1137, 198] on icon "Map marker" at bounding box center [1138, 191] width 23 height 23
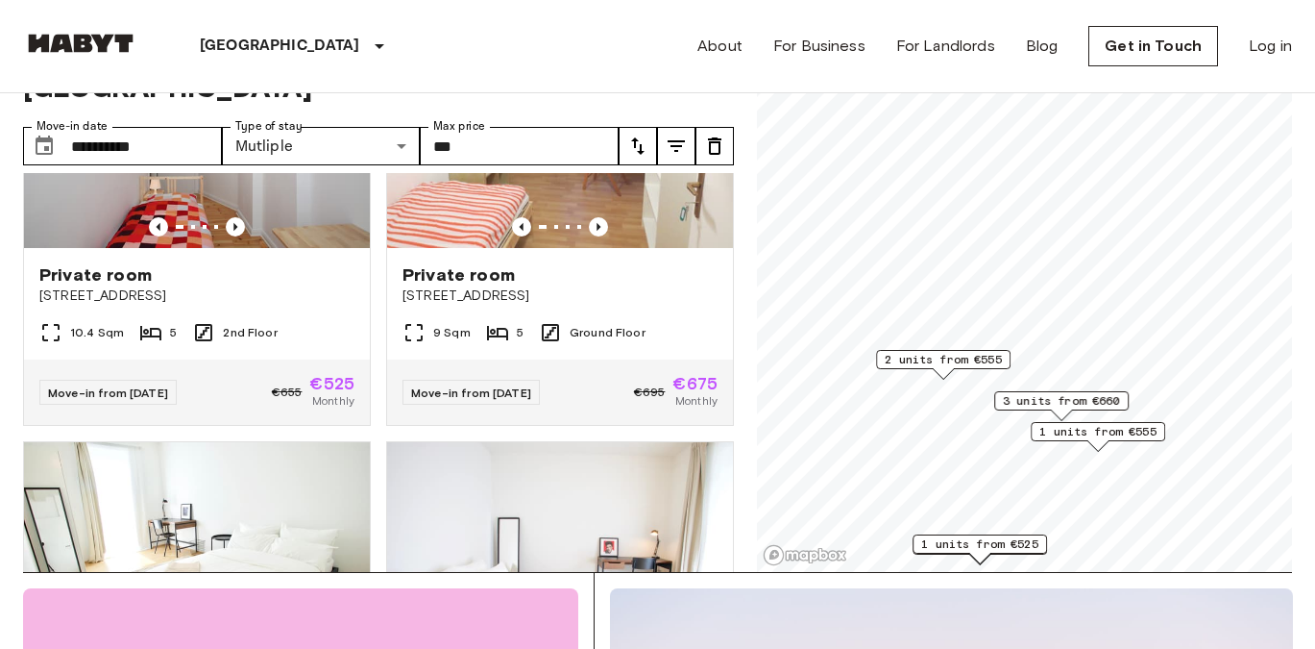
click at [968, 361] on span "2 units from €555" at bounding box center [943, 359] width 117 height 17
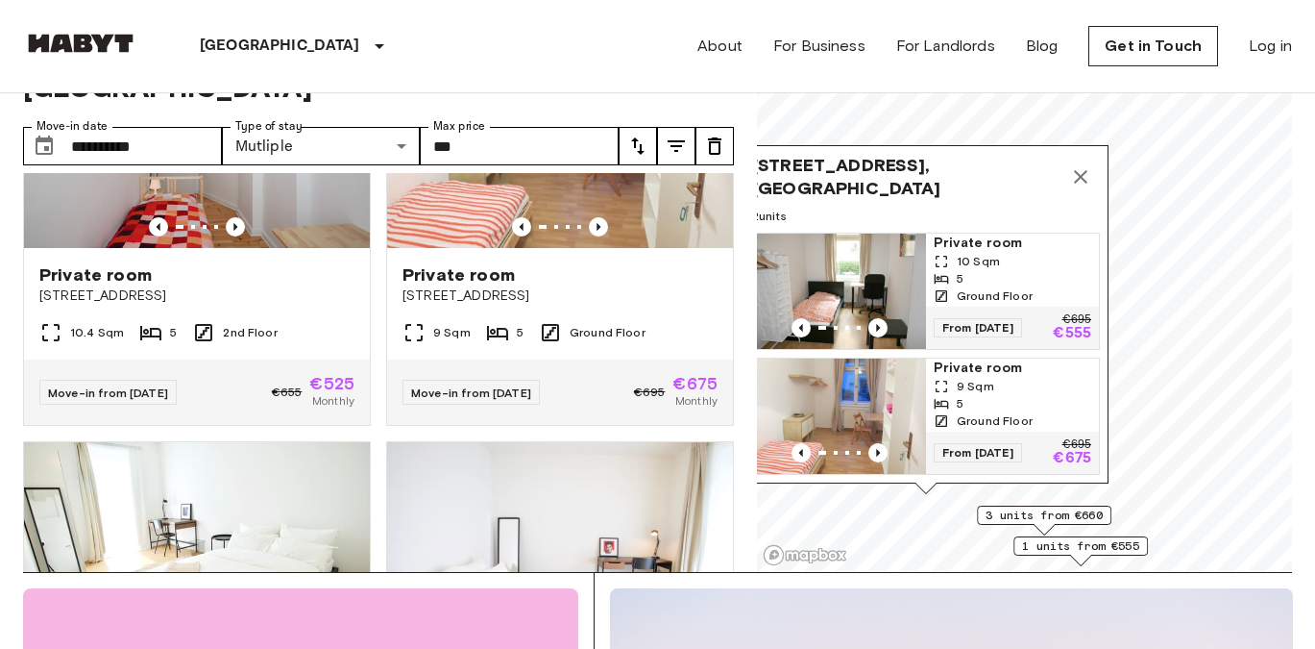
click at [1084, 172] on icon "Map marker" at bounding box center [1080, 176] width 23 height 23
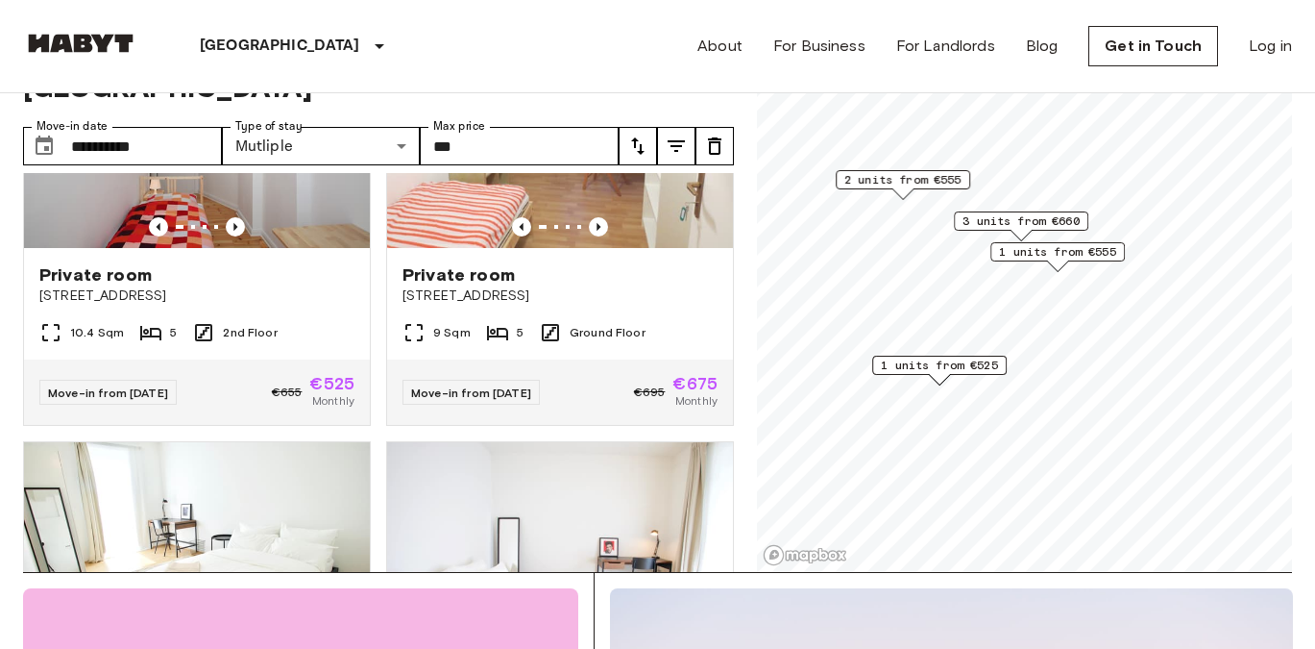
click at [1052, 255] on span "1 units from €555" at bounding box center [1057, 251] width 117 height 17
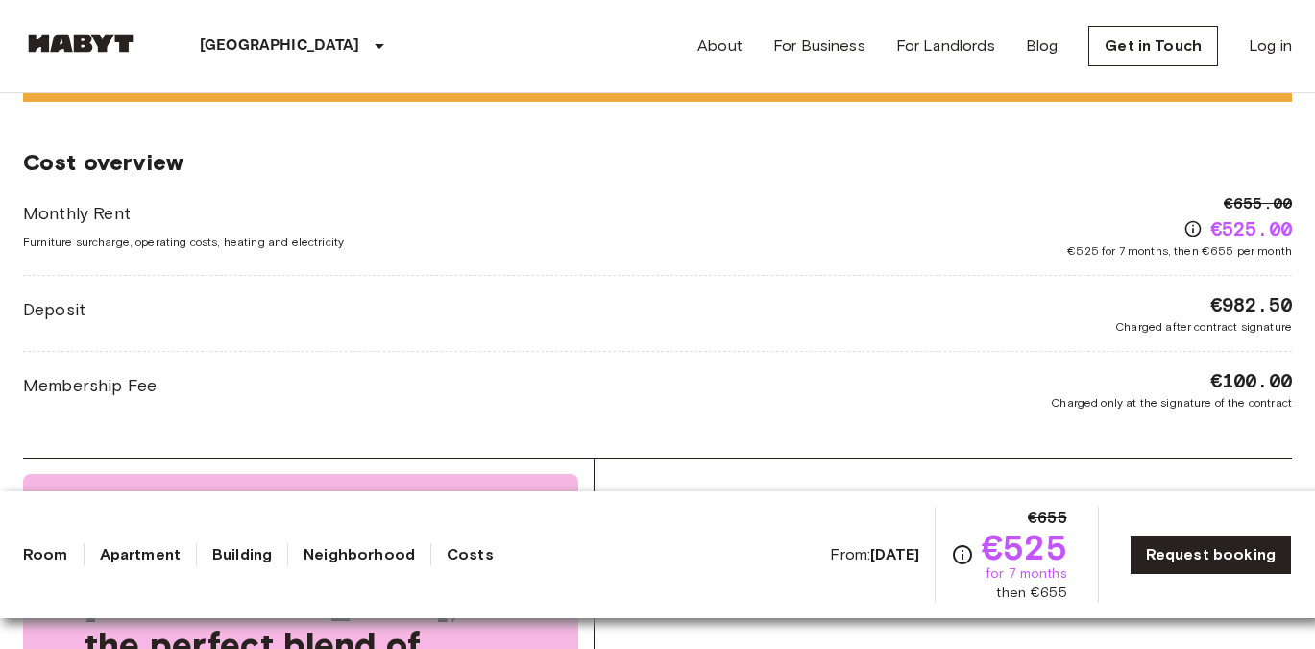
scroll to position [1723, 0]
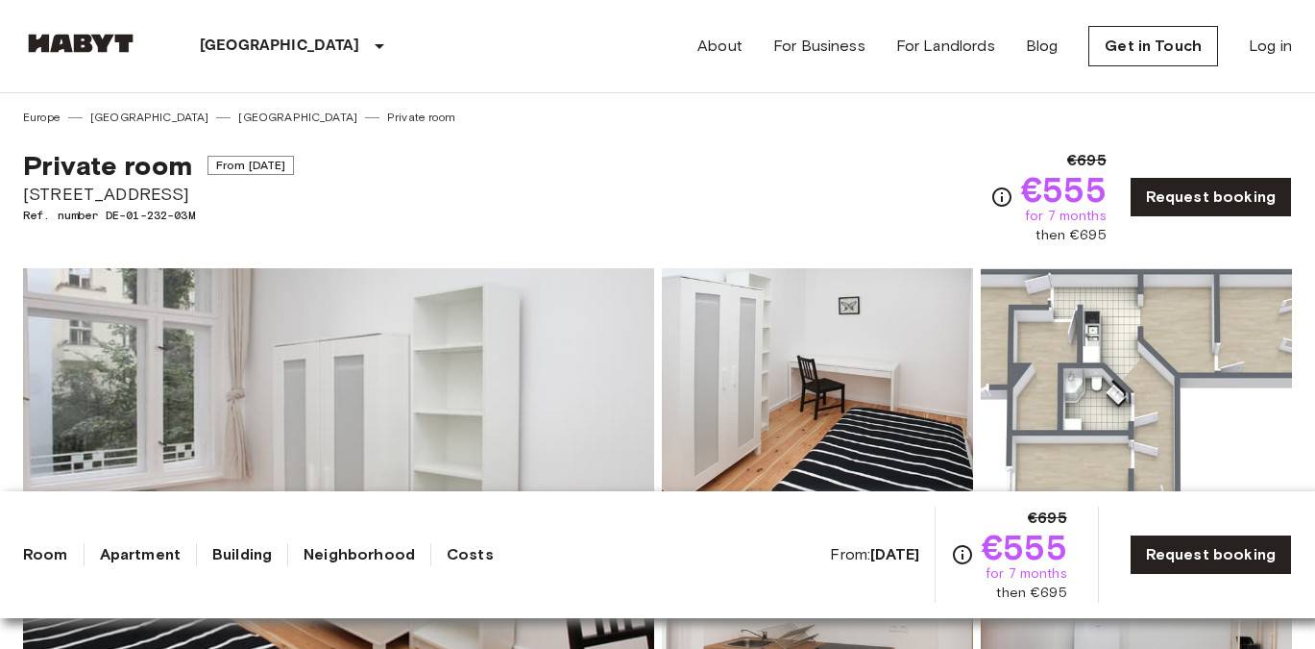
click at [364, 372] on img at bounding box center [338, 523] width 631 height 511
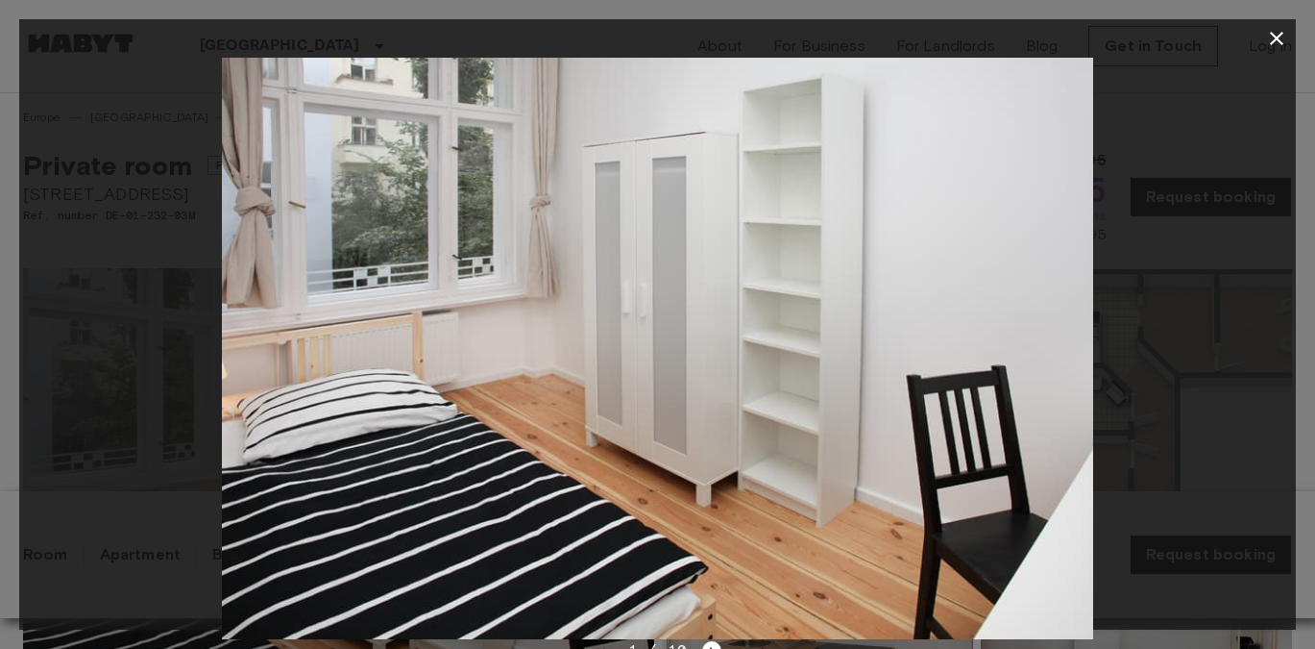
click at [1073, 354] on img at bounding box center [658, 348] width 872 height 581
click at [1188, 357] on div at bounding box center [657, 348] width 1277 height 581
click at [1283, 26] on button "button" at bounding box center [1277, 38] width 38 height 38
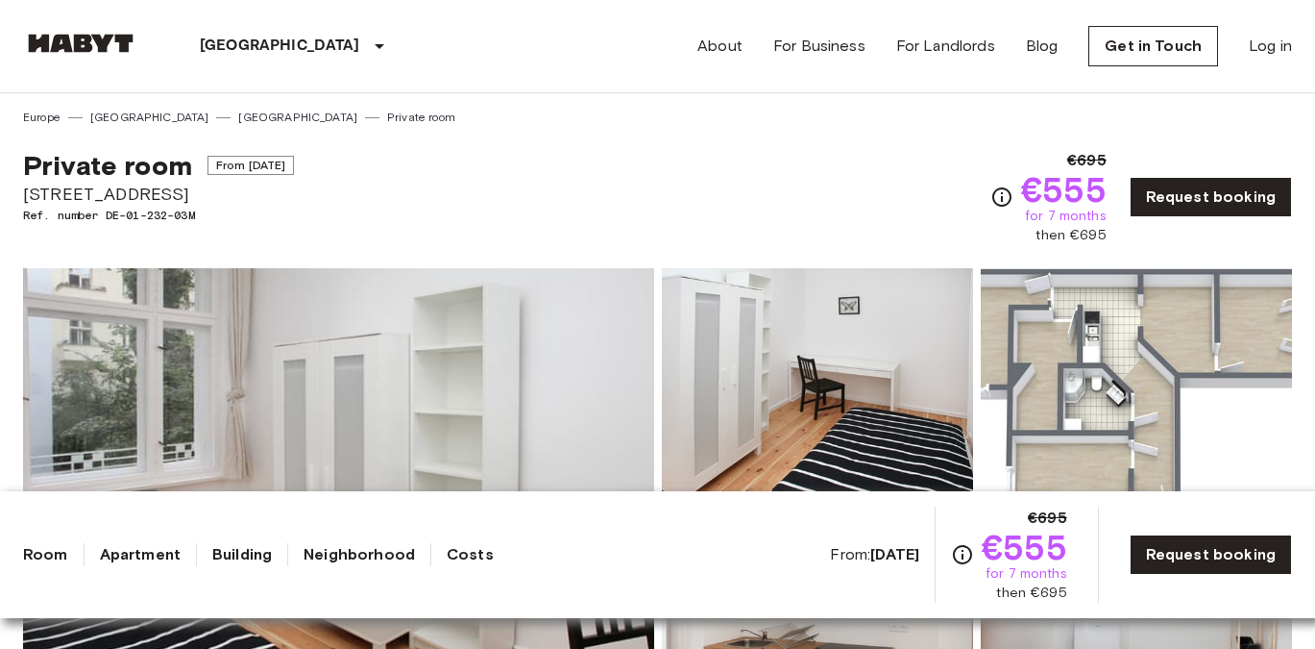
click at [1052, 367] on img at bounding box center [1136, 394] width 311 height 252
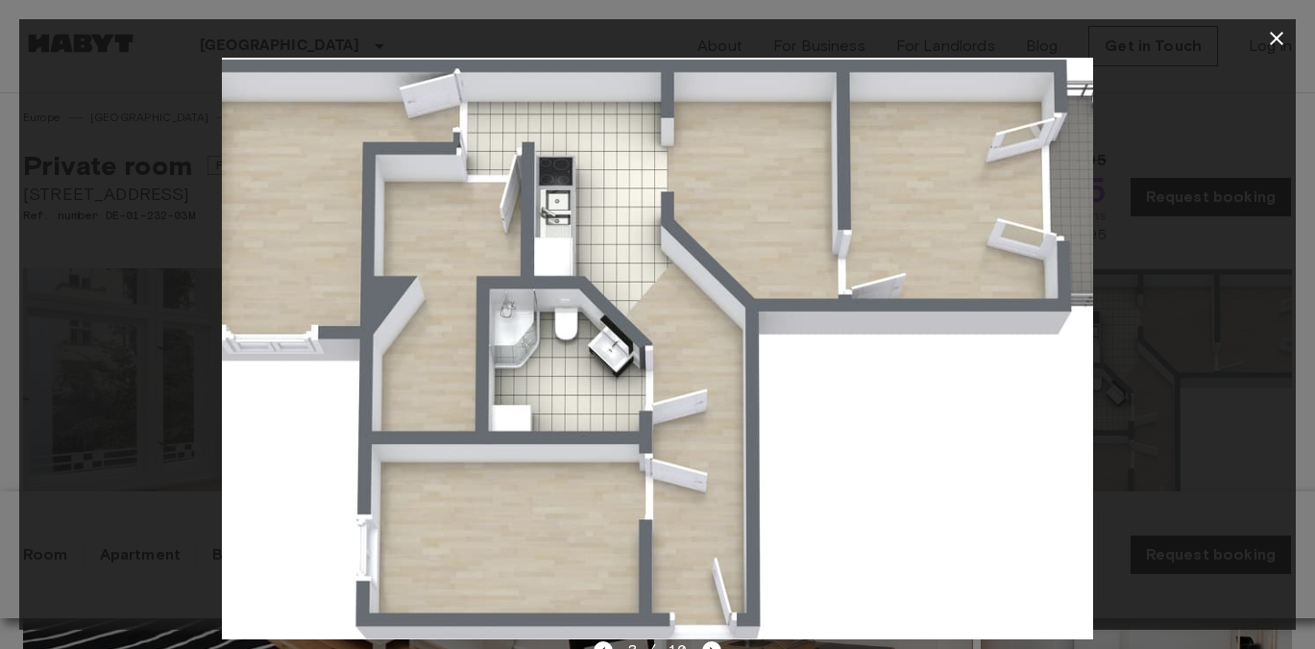
click at [1273, 39] on icon "button" at bounding box center [1276, 38] width 23 height 23
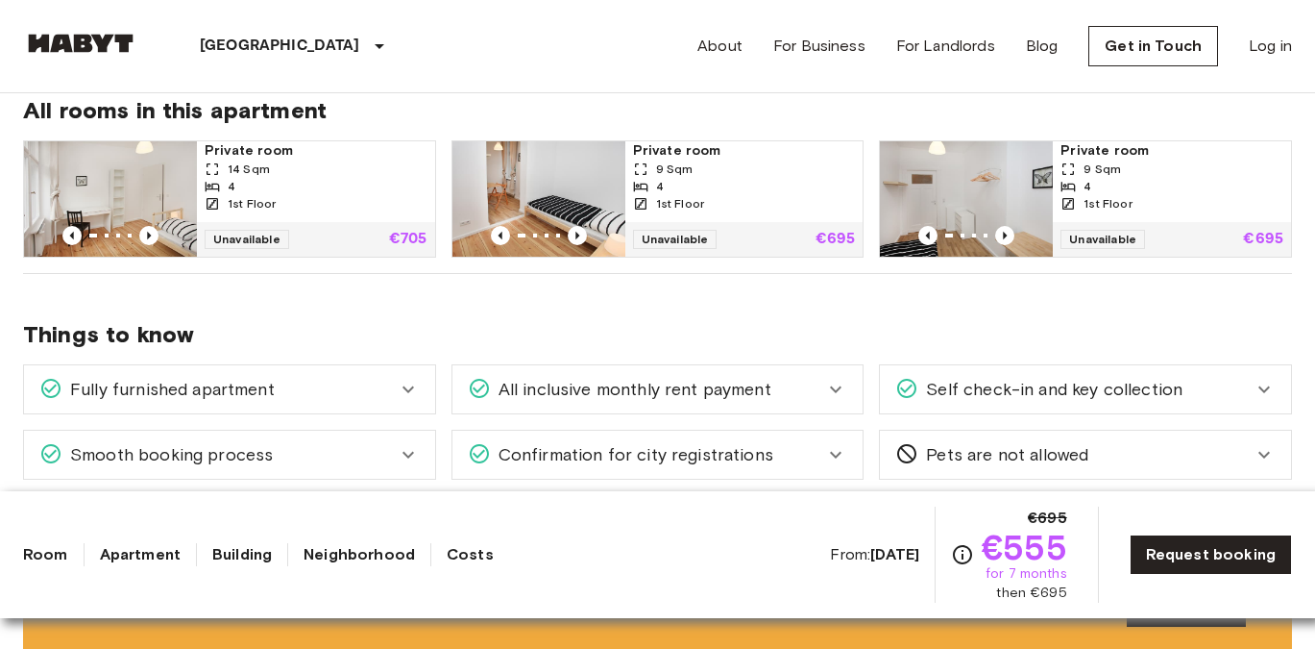
scroll to position [1011, 0]
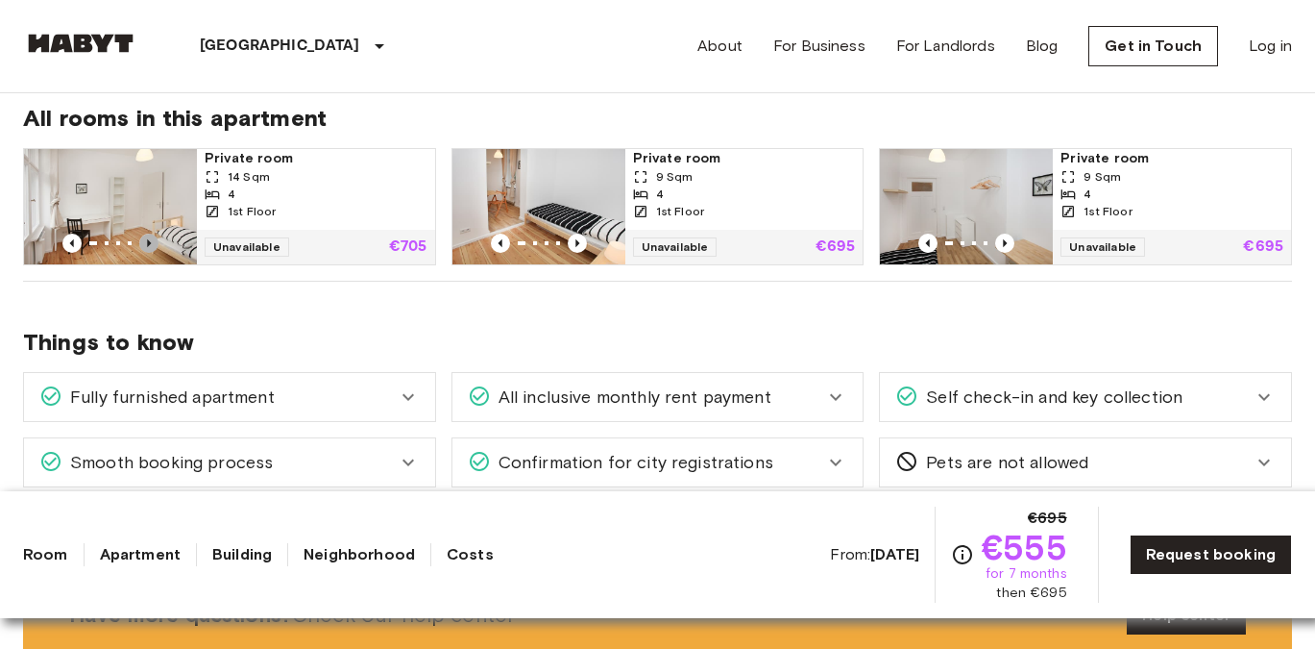
click at [151, 248] on icon "Previous image" at bounding box center [148, 242] width 19 height 19
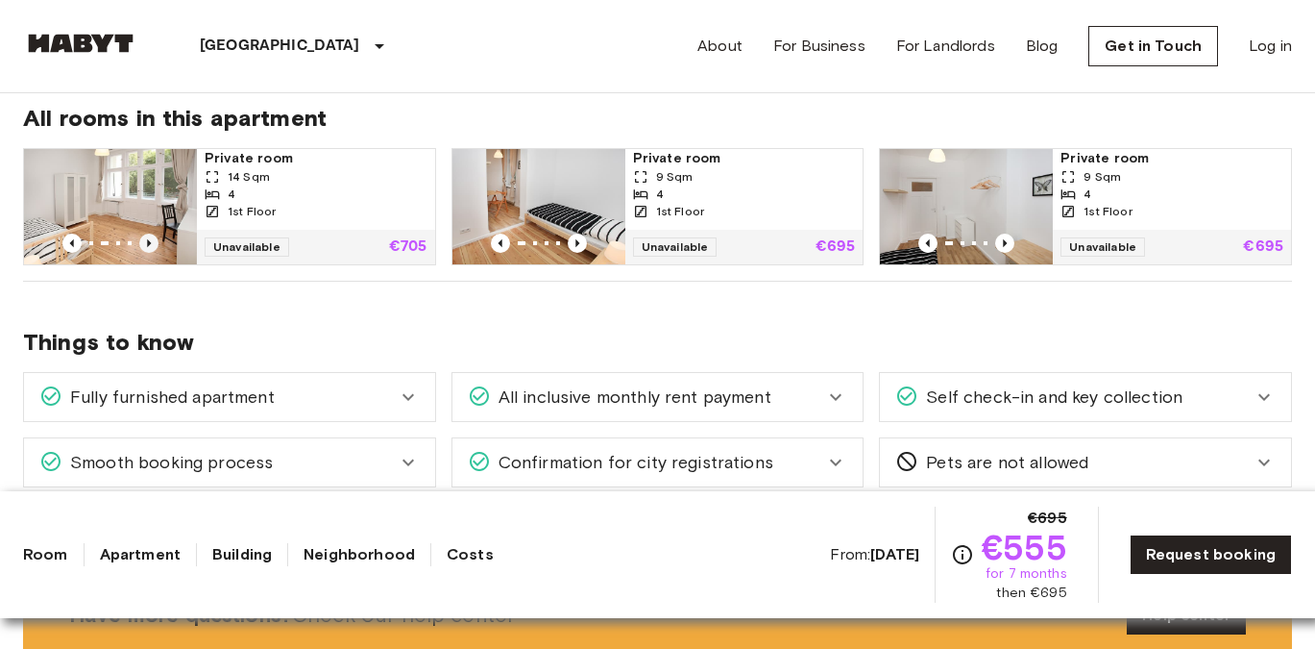
click at [151, 247] on icon "Previous image" at bounding box center [148, 242] width 19 height 19
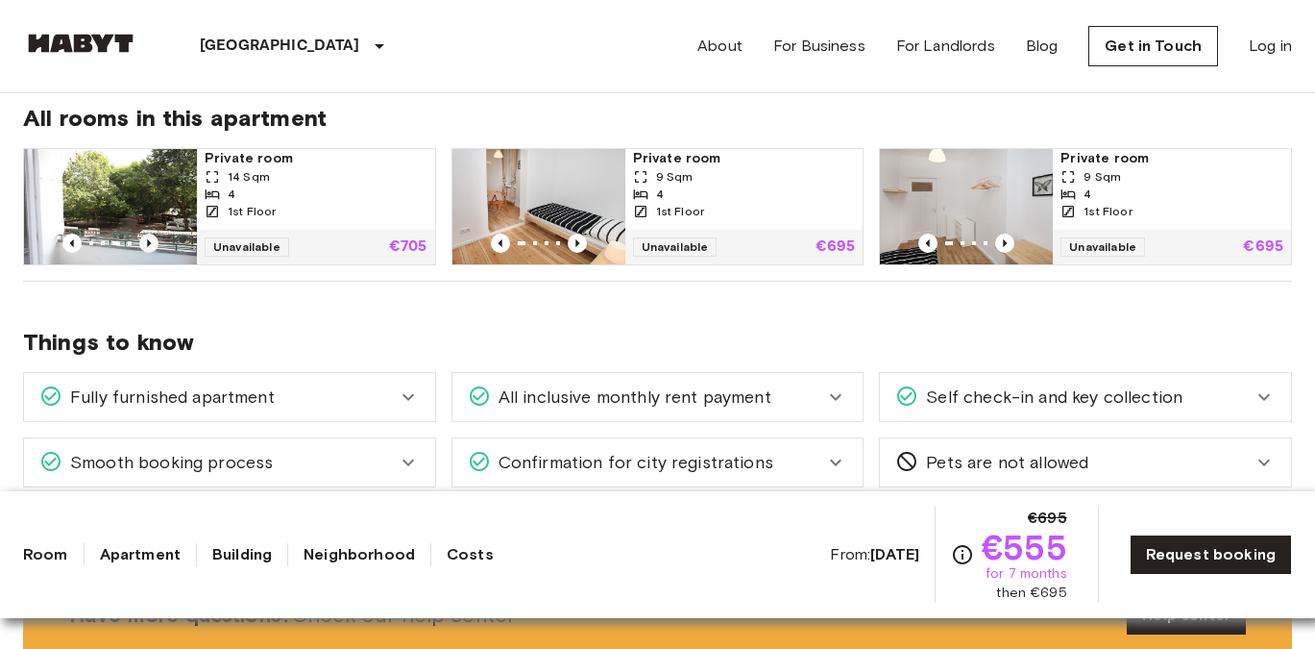
click at [151, 247] on icon "Previous image" at bounding box center [148, 242] width 19 height 19
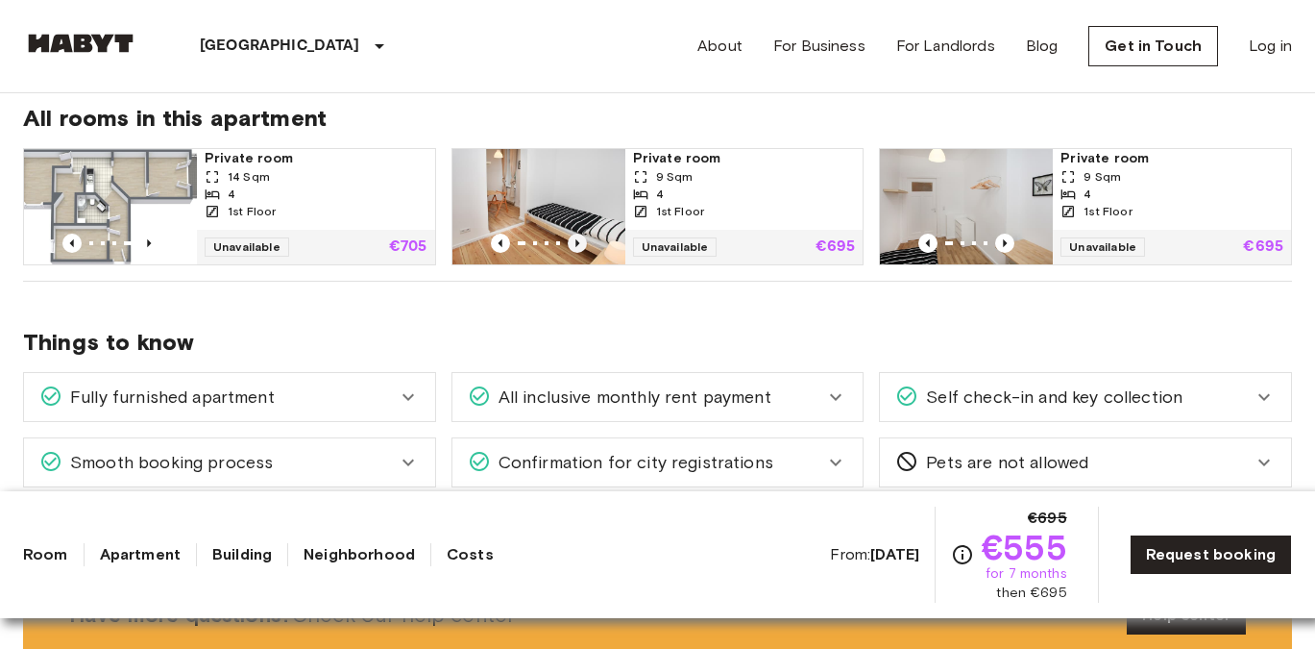
click at [575, 241] on icon "Previous image" at bounding box center [577, 242] width 19 height 19
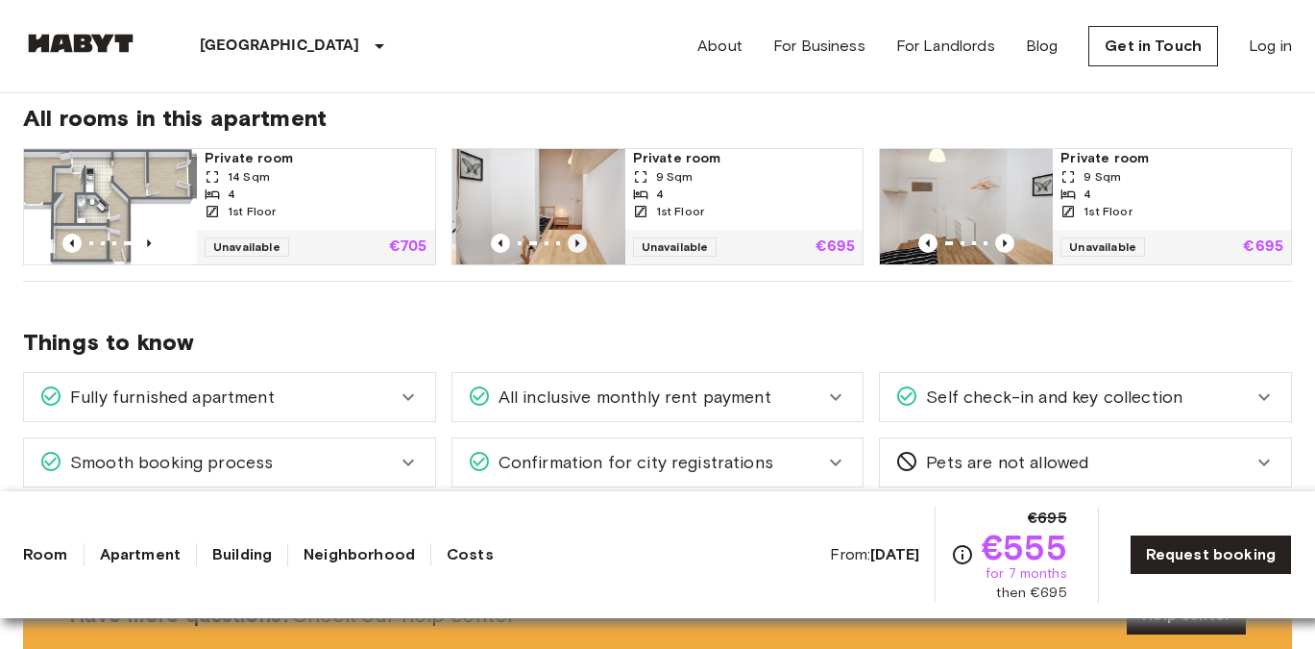
click at [575, 242] on icon "Previous image" at bounding box center [577, 242] width 19 height 19
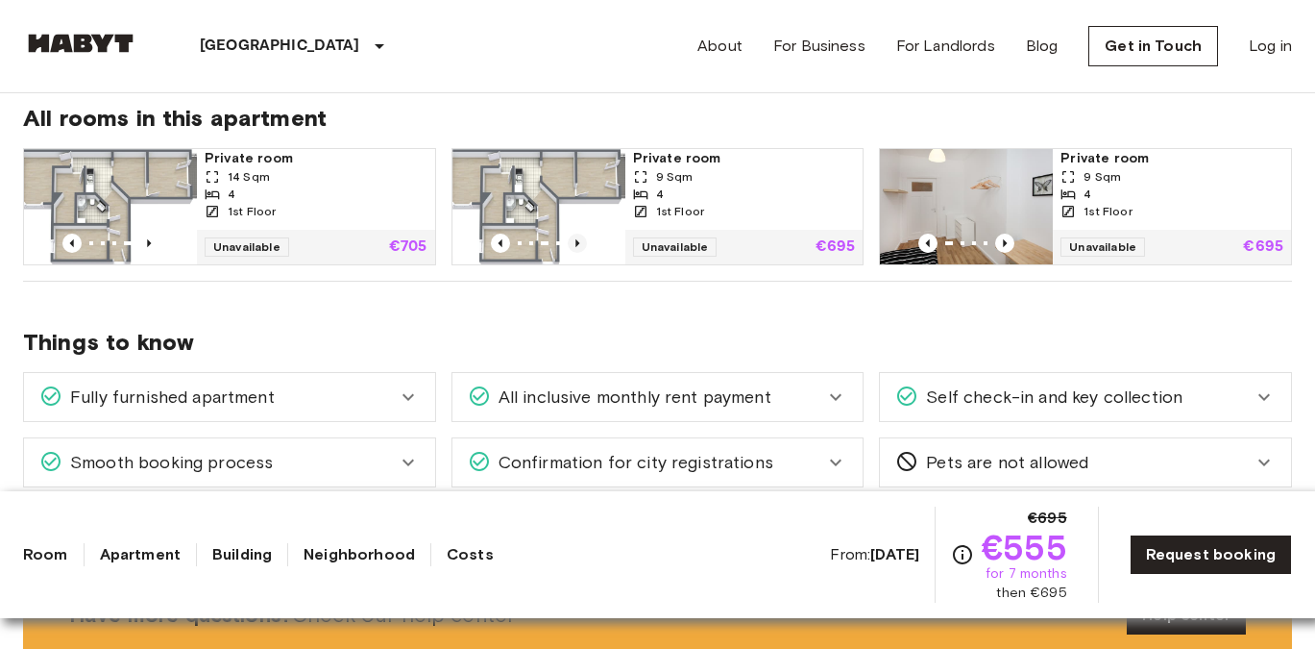
click at [575, 242] on icon "Previous image" at bounding box center [577, 242] width 19 height 19
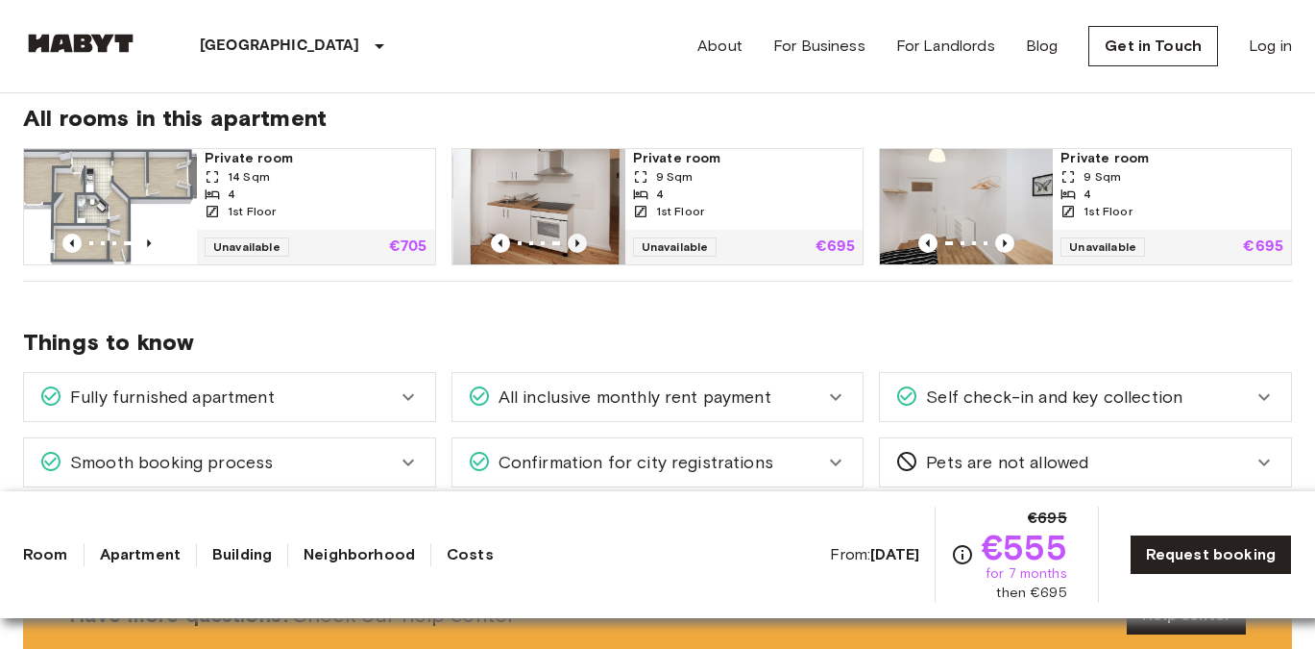
click at [575, 242] on icon "Previous image" at bounding box center [577, 242] width 19 height 19
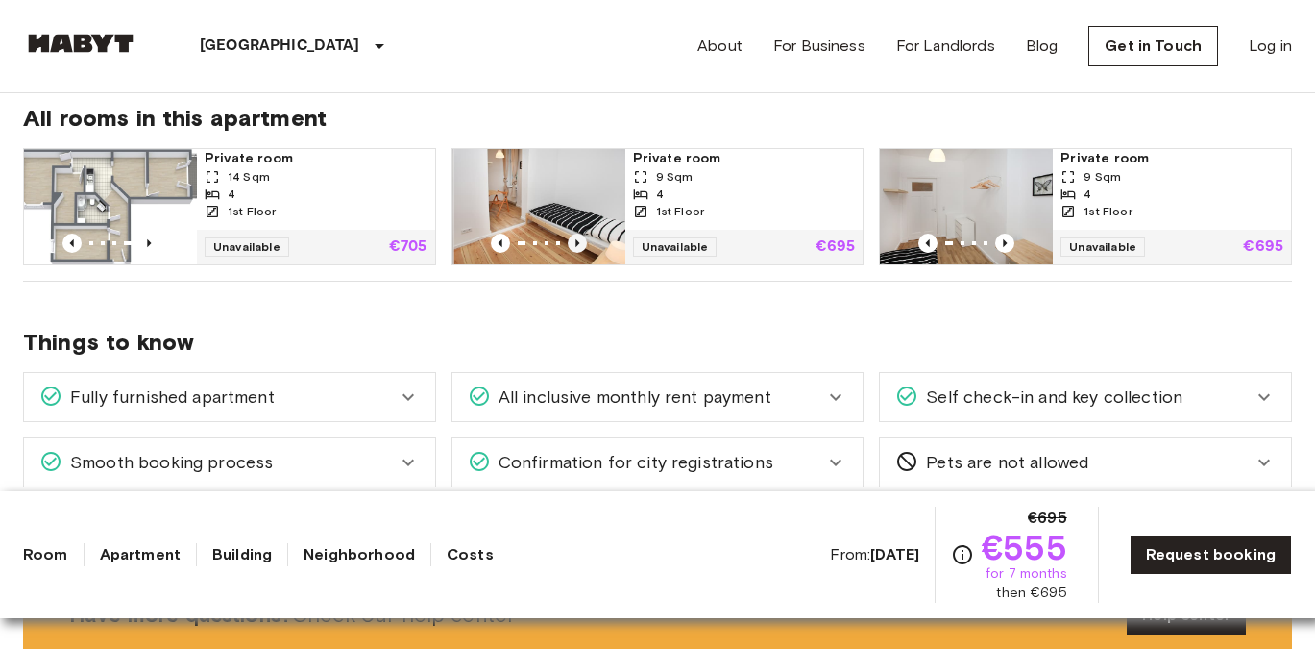
click at [575, 242] on icon "Previous image" at bounding box center [577, 242] width 19 height 19
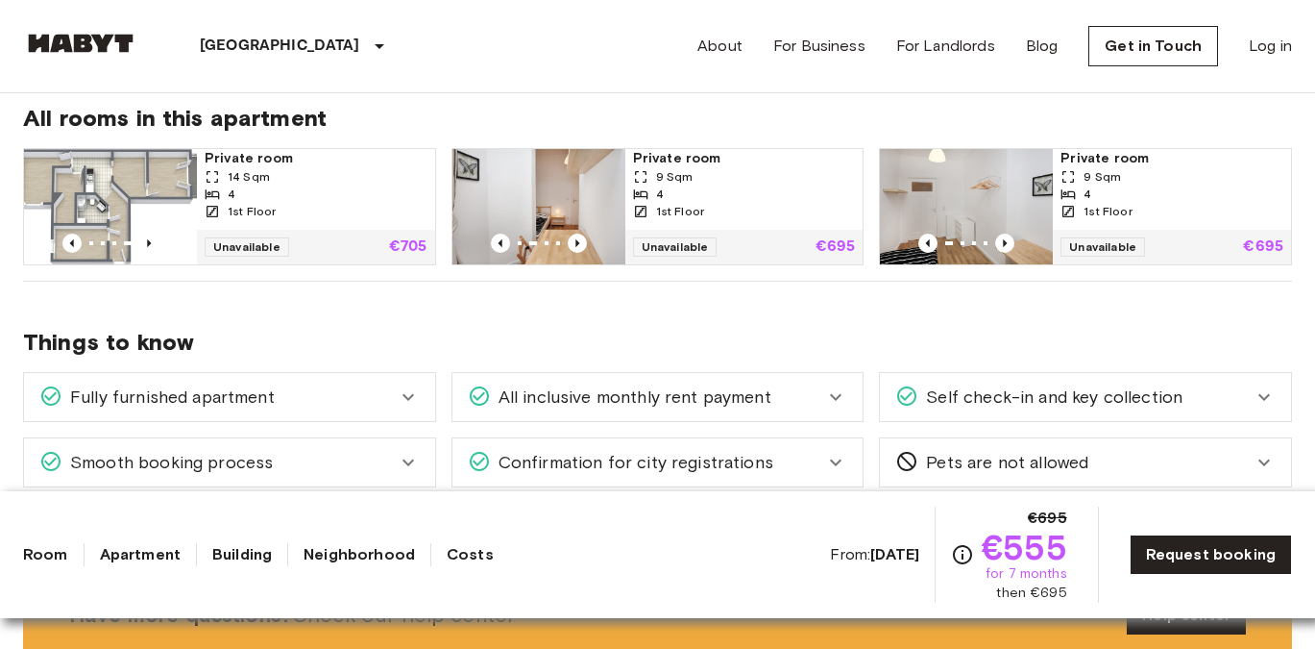
click at [94, 199] on img at bounding box center [110, 206] width 173 height 115
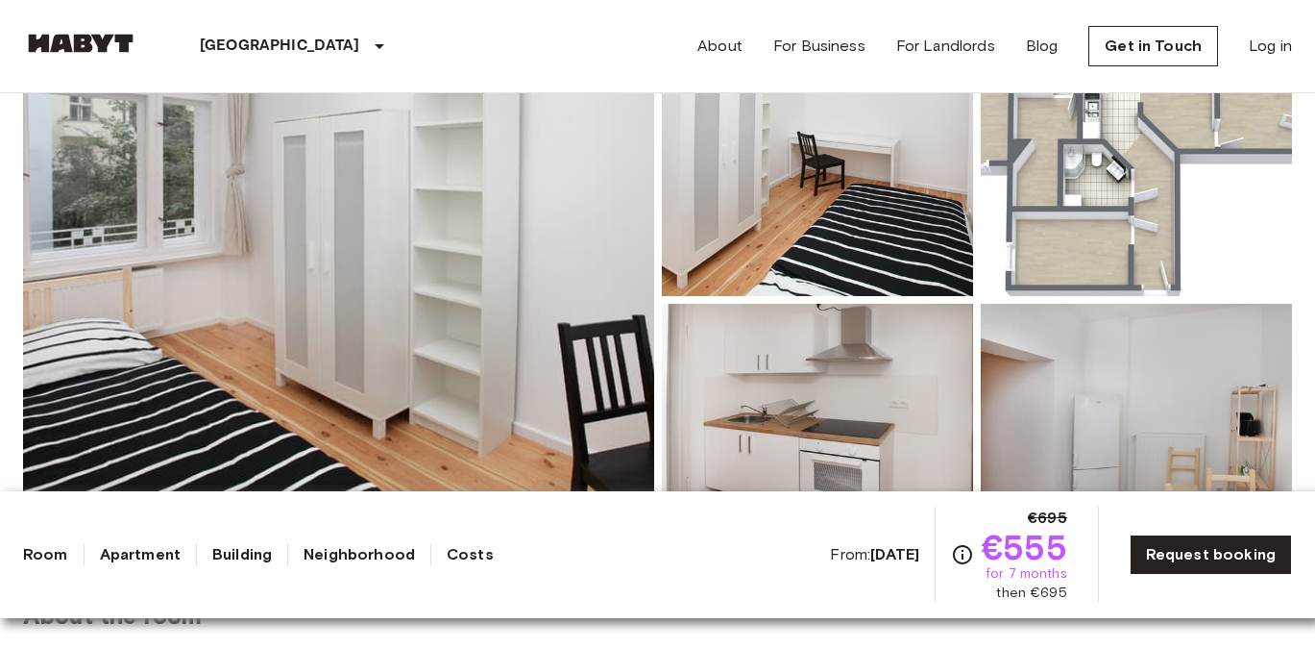
scroll to position [227, 0]
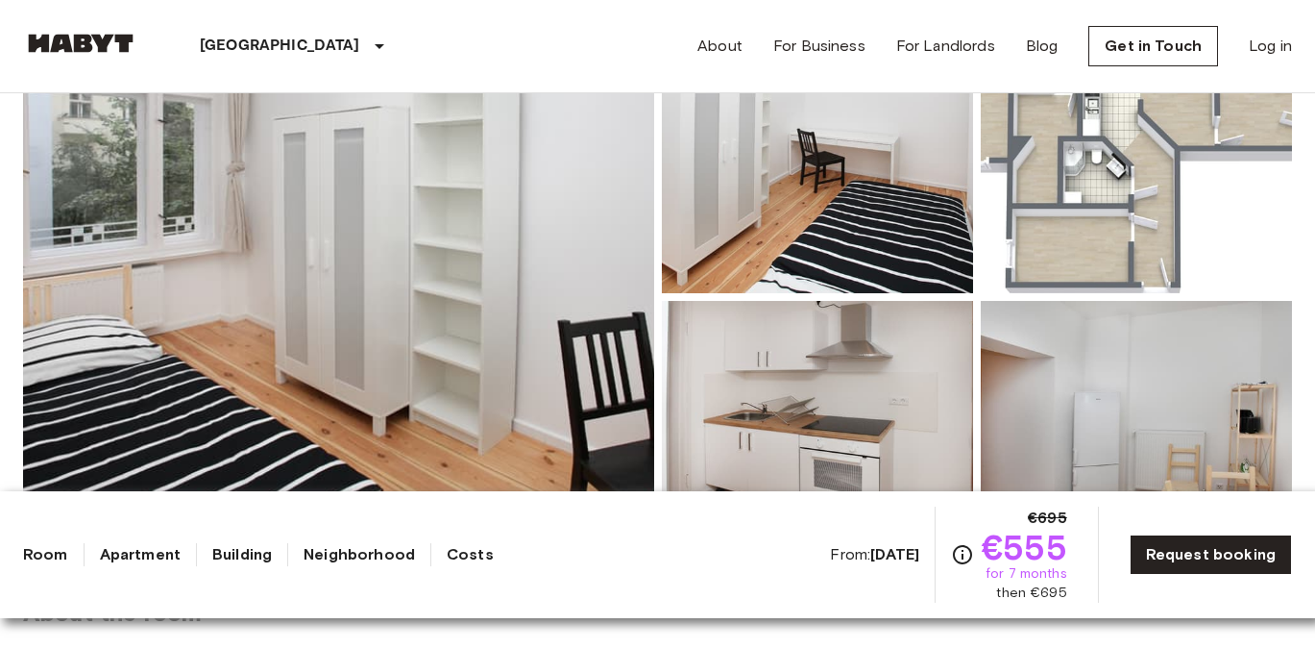
click at [241, 308] on img at bounding box center [338, 296] width 631 height 511
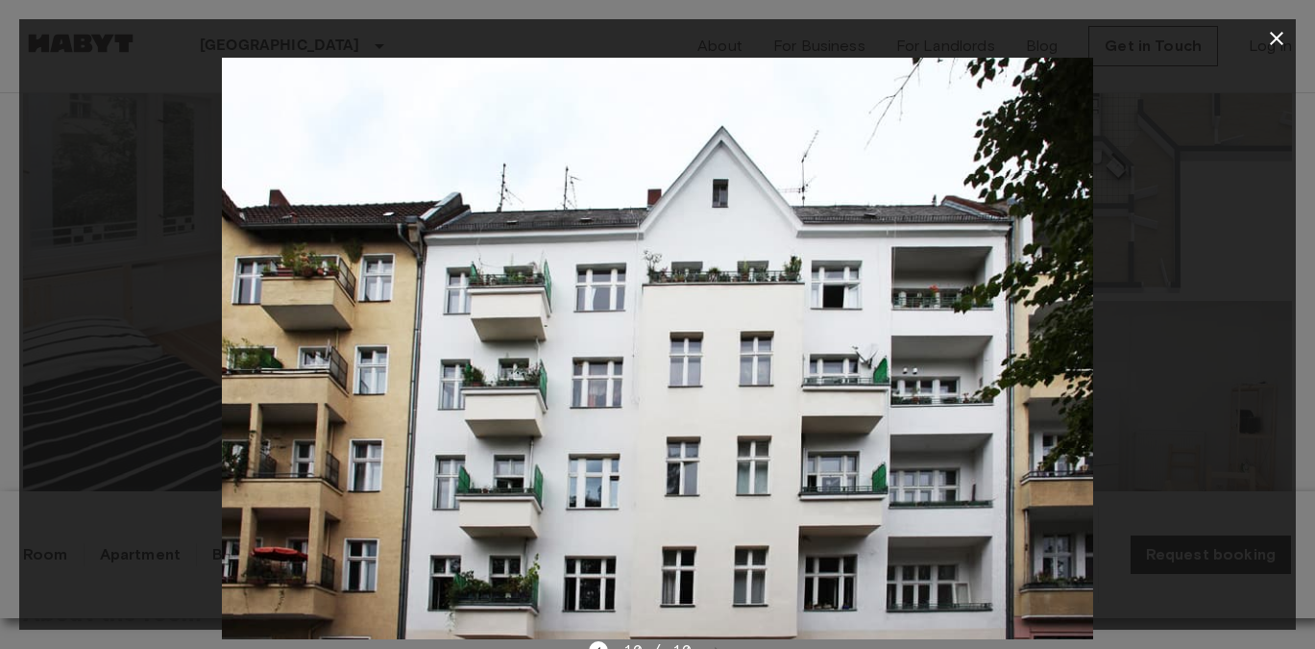
click at [1143, 368] on div at bounding box center [657, 348] width 1277 height 581
click at [1277, 32] on icon "button" at bounding box center [1276, 38] width 23 height 23
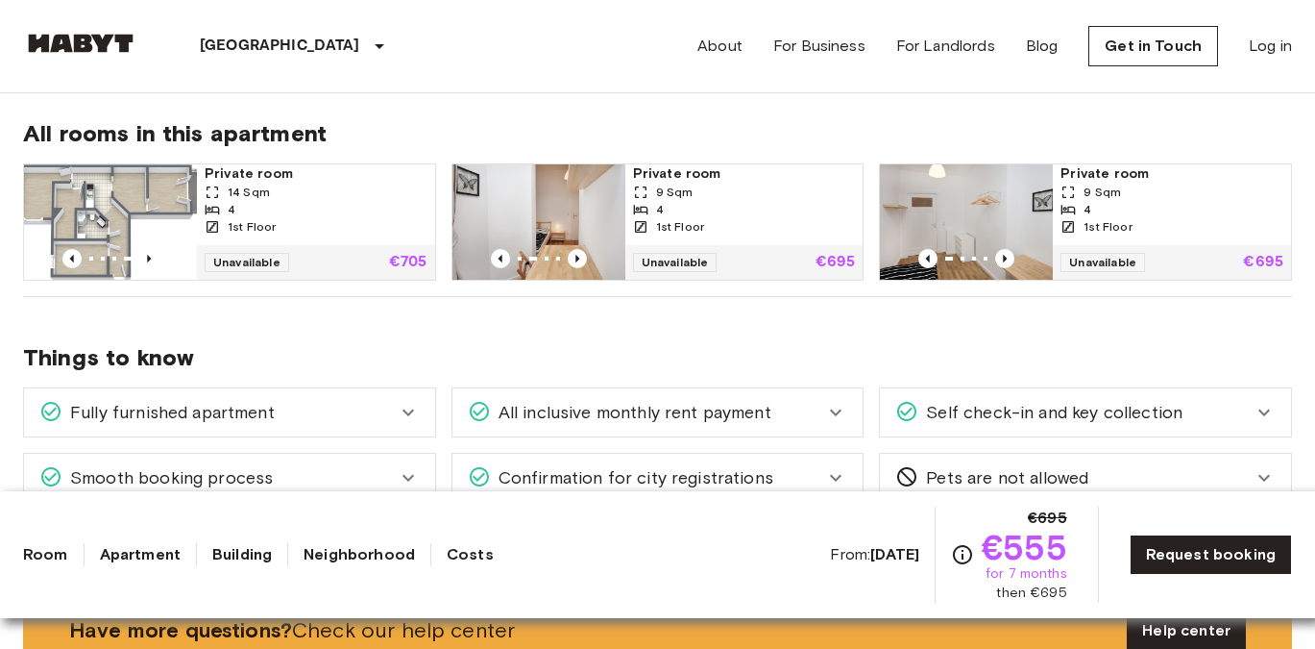
scroll to position [992, 0]
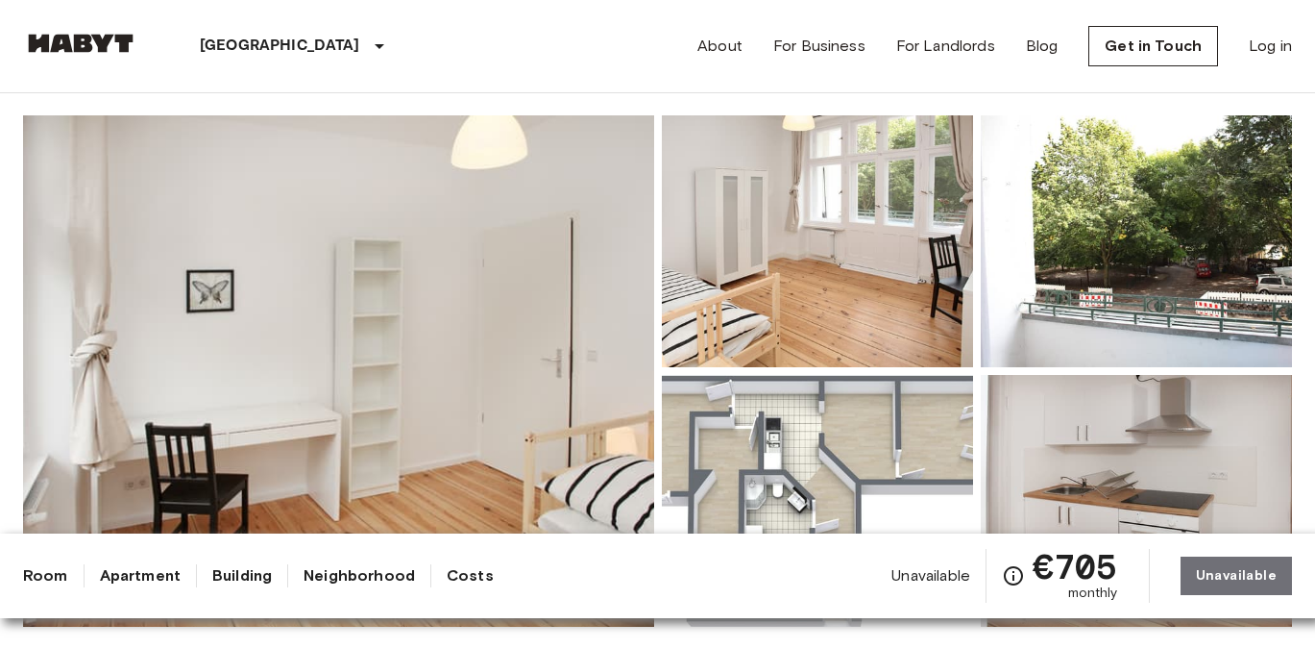
scroll to position [134, 0]
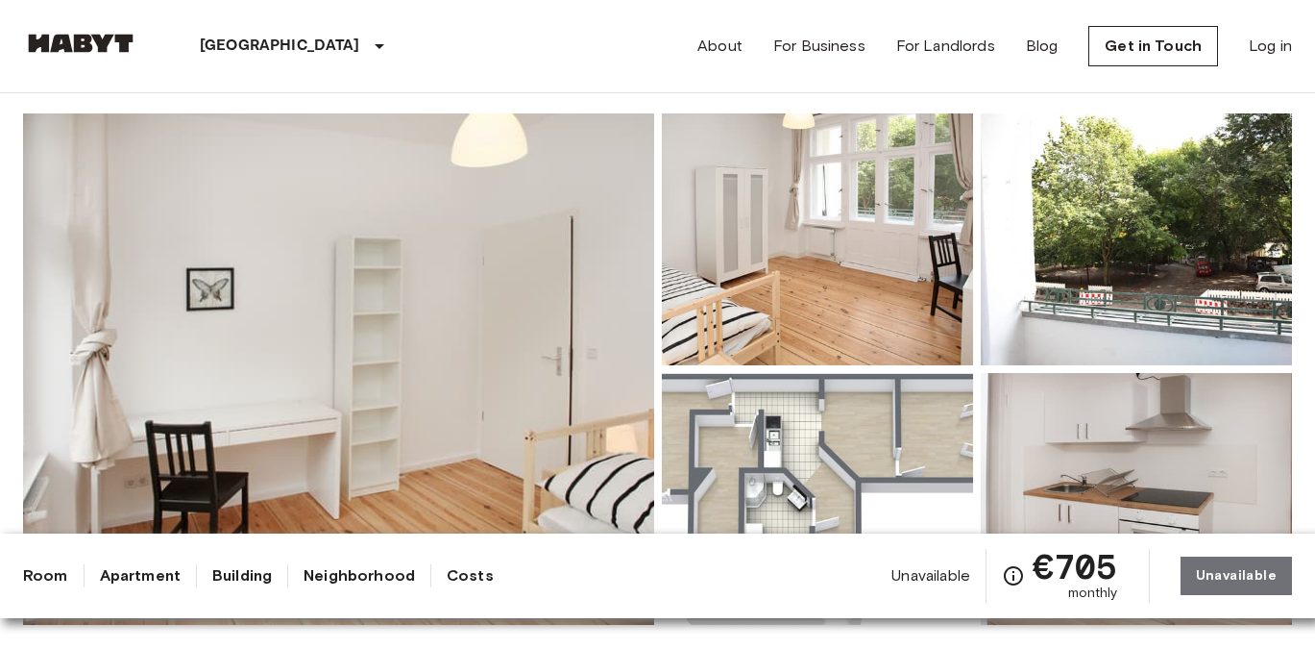
click at [405, 332] on img at bounding box center [338, 368] width 631 height 511
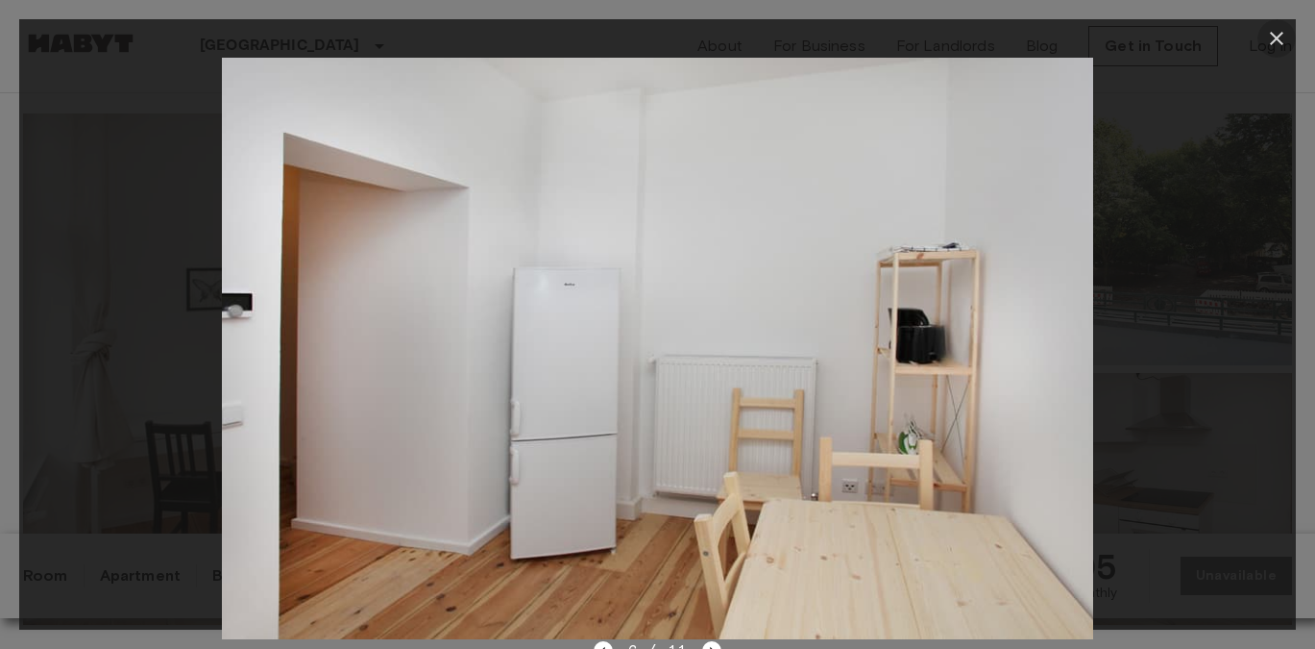
click at [1274, 42] on icon "button" at bounding box center [1276, 38] width 23 height 23
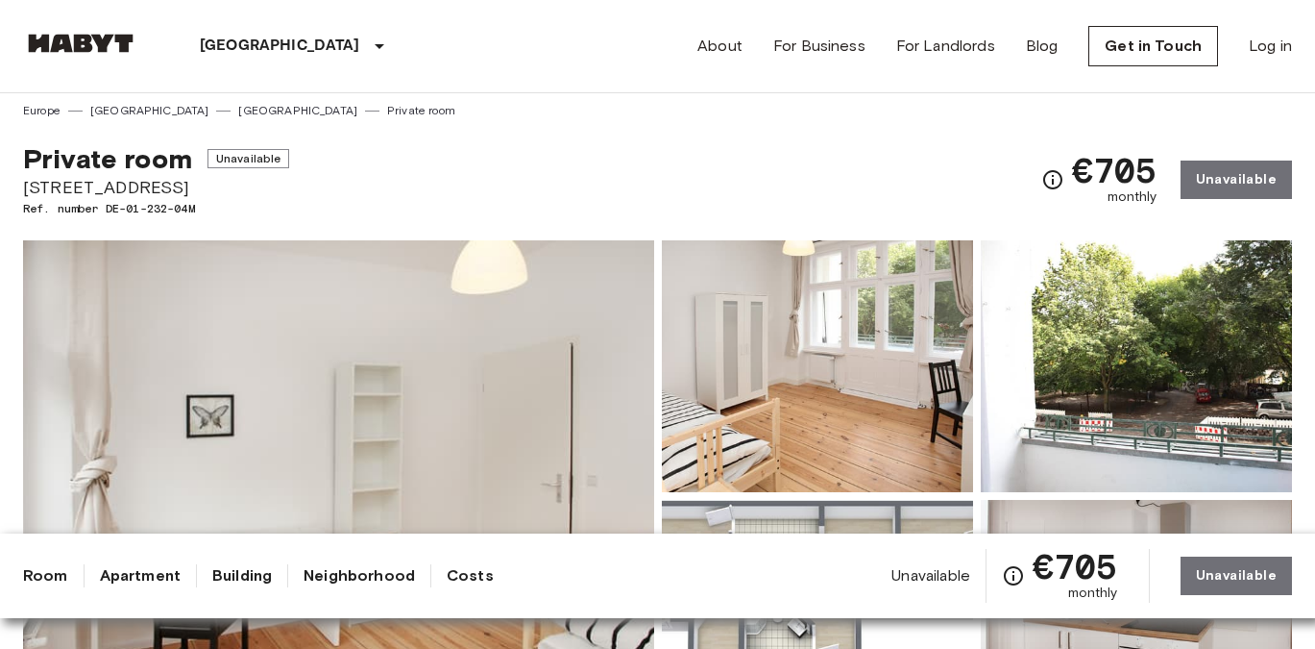
scroll to position [0, 0]
